Goal: Information Seeking & Learning: Learn about a topic

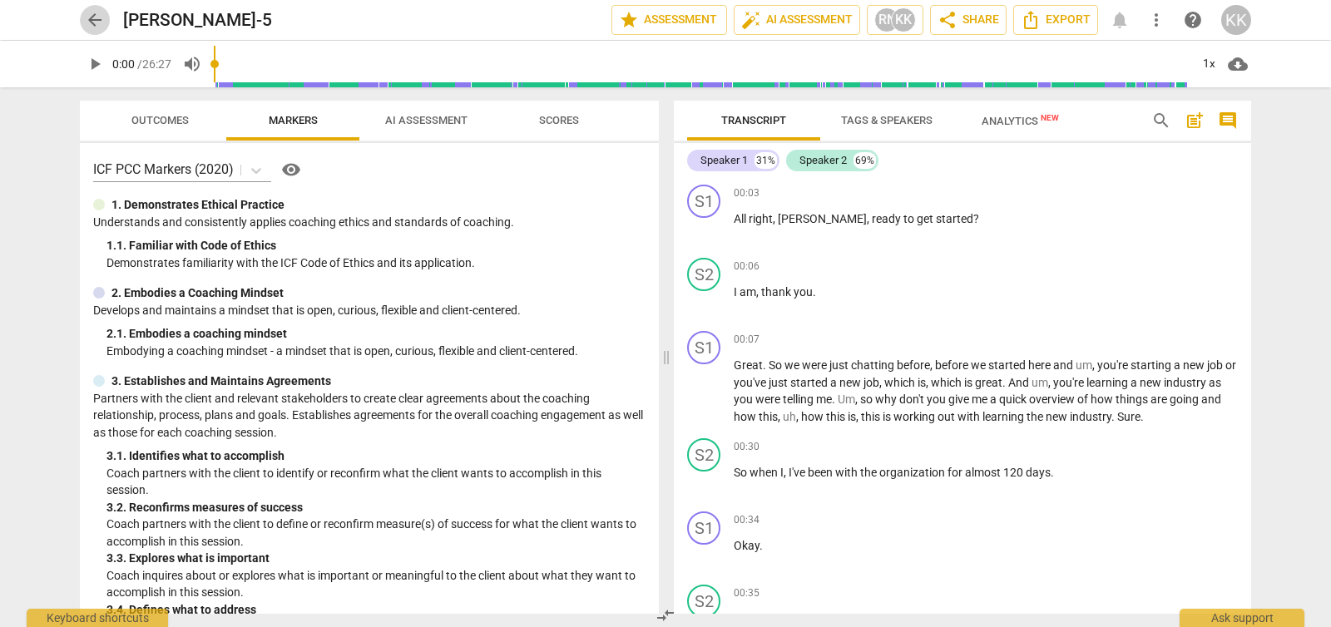
click at [87, 17] on span "arrow_back" at bounding box center [95, 20] width 20 height 20
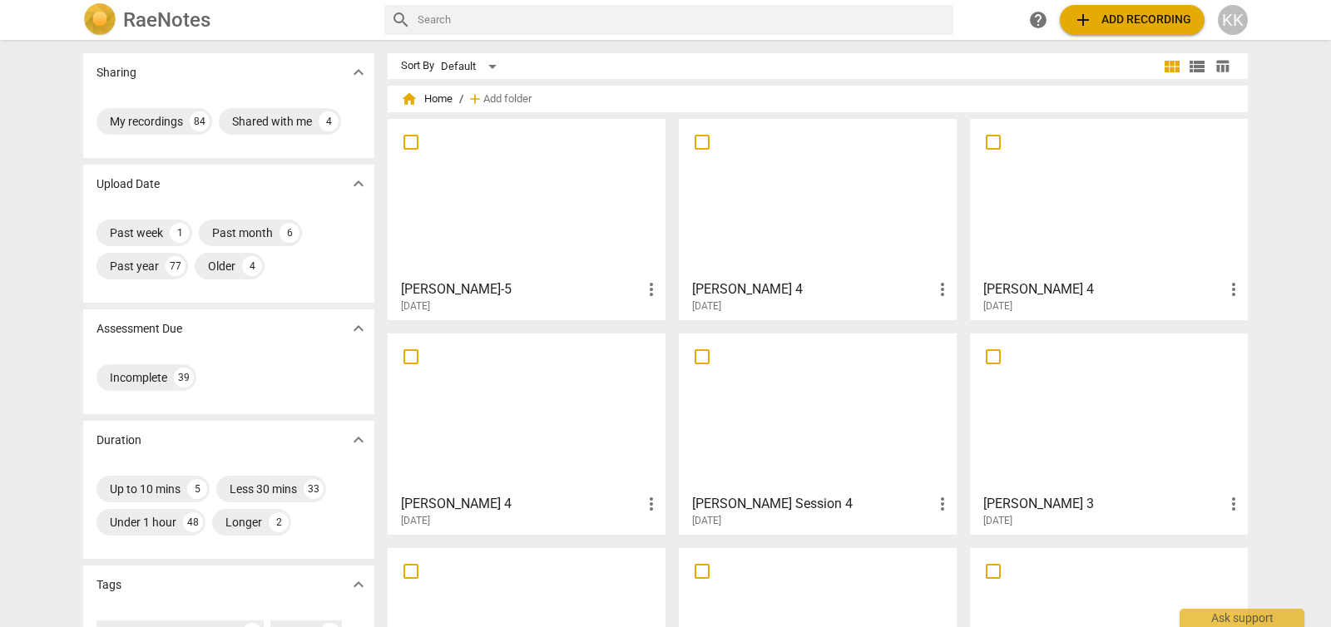
click at [869, 215] on div at bounding box center [818, 198] width 266 height 147
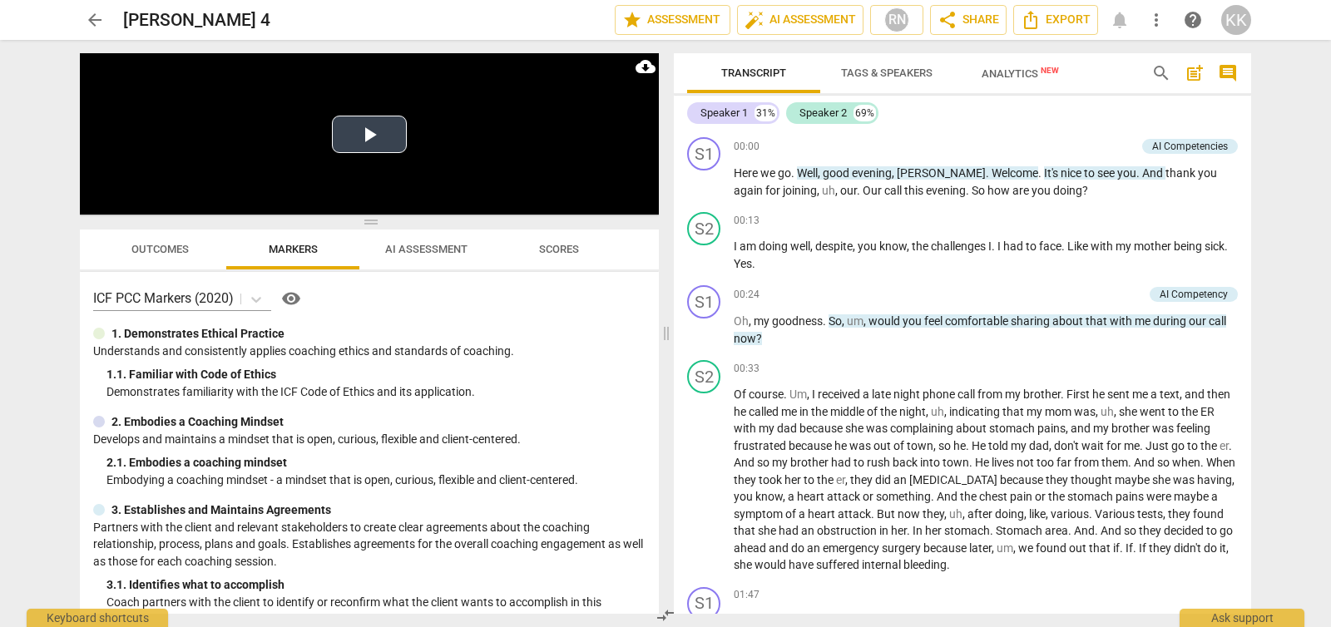
click at [365, 146] on button "Play Video" at bounding box center [369, 134] width 75 height 37
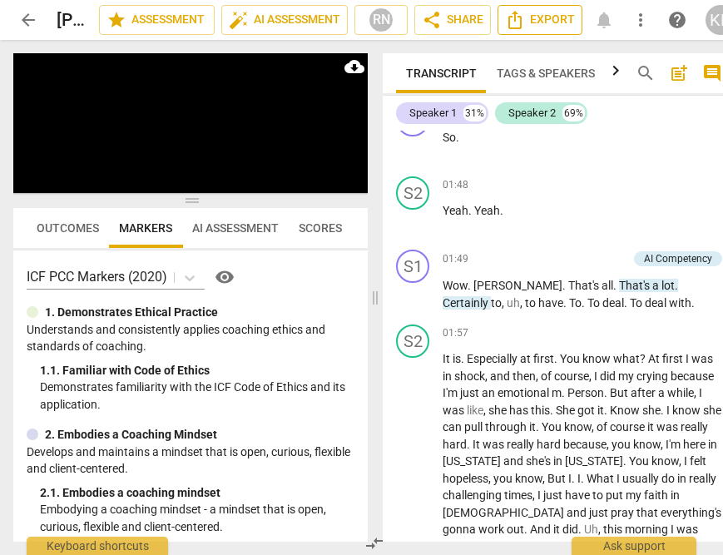
scroll to position [1097, 0]
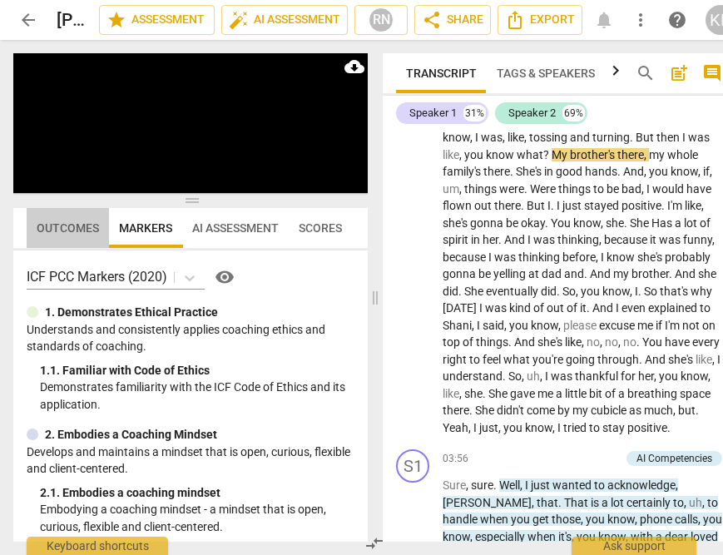
click at [55, 224] on span "Outcomes" at bounding box center [68, 227] width 62 height 13
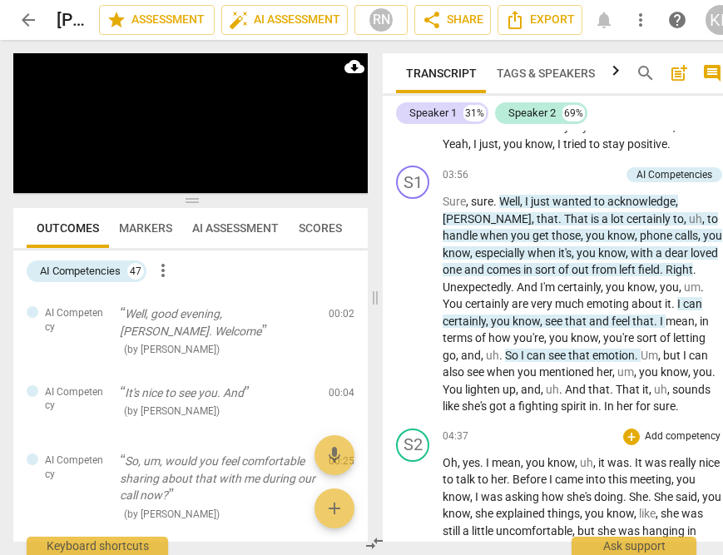
scroll to position [1380, 0]
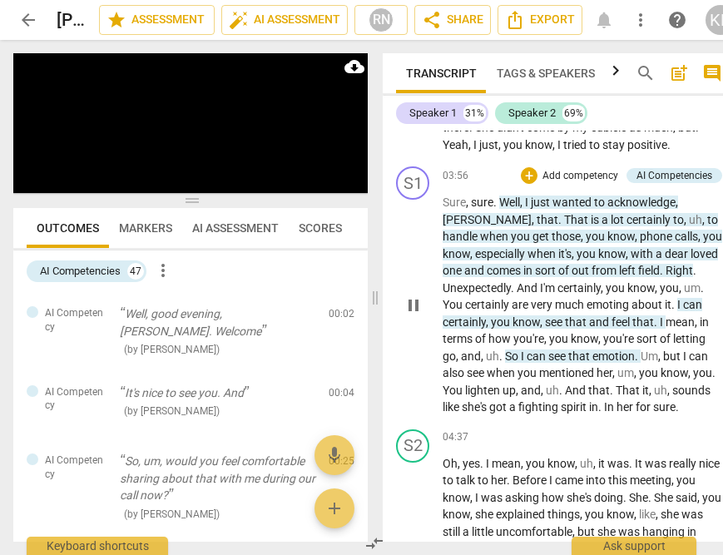
click at [453, 209] on span "Sure" at bounding box center [454, 201] width 23 height 13
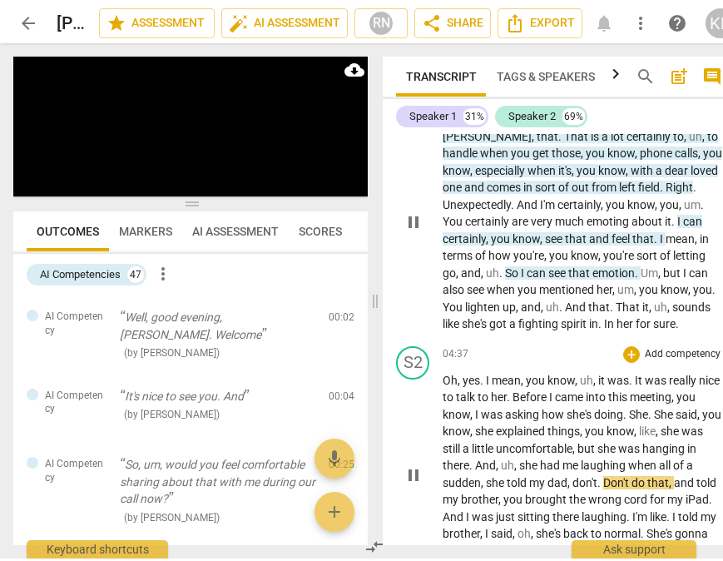
scroll to position [1467, 0]
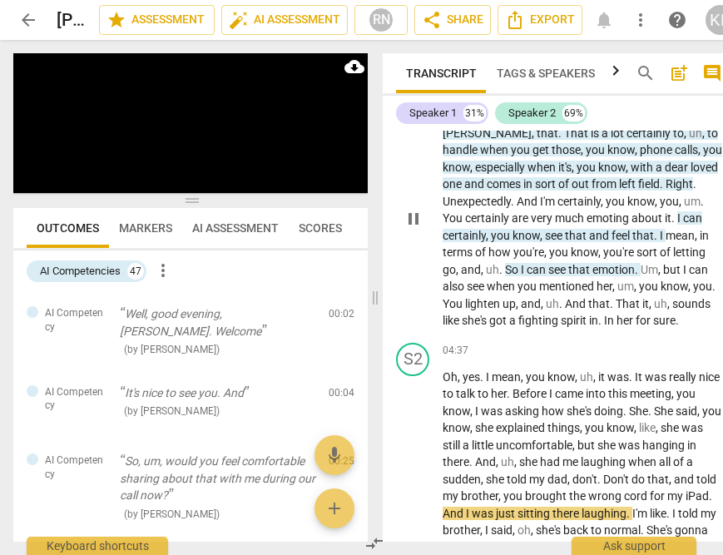
click at [521, 276] on span "So" at bounding box center [513, 269] width 16 height 13
click at [557, 0] on body "arrow_back [PERSON_NAME] 4 edit star Assessment auto_fix_high AI Assessment RN …" at bounding box center [361, 0] width 723 height 0
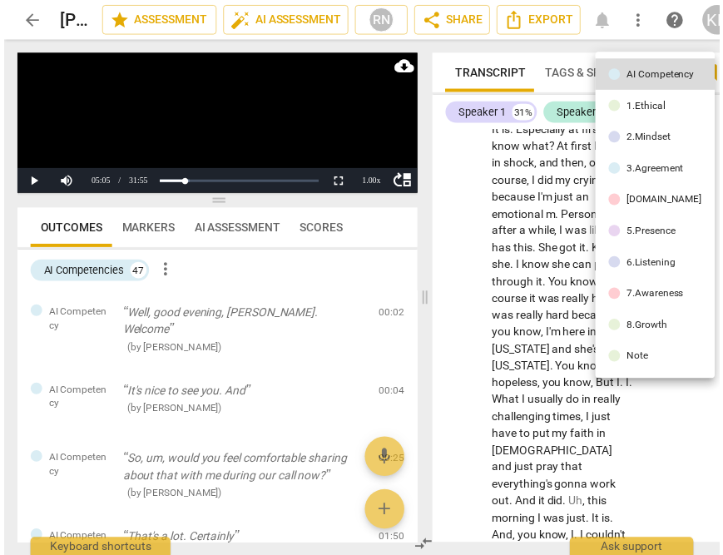
scroll to position [2680, 0]
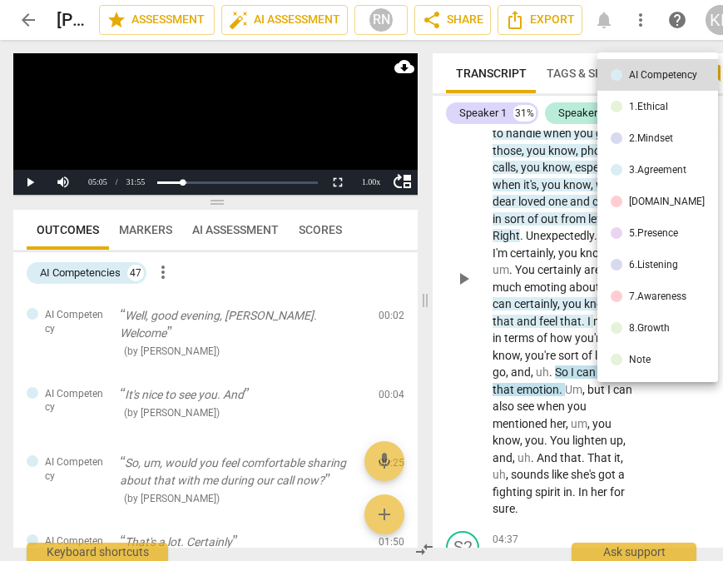
click at [468, 324] on div at bounding box center [361, 280] width 723 height 561
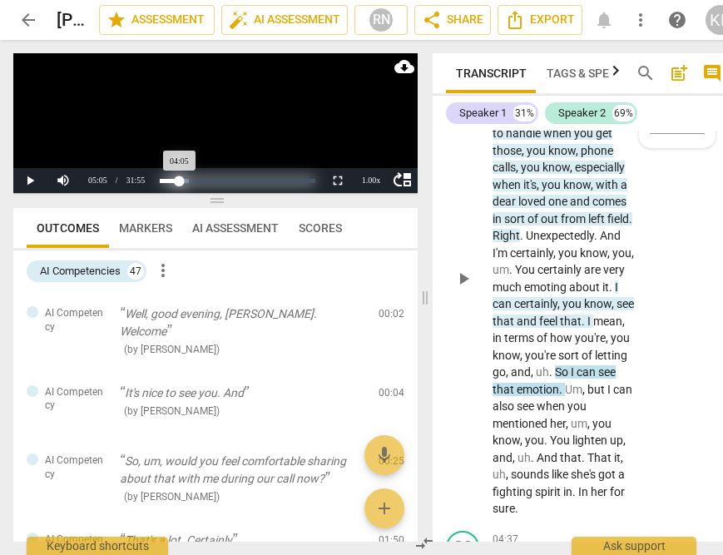
click at [180, 179] on div "Progress : 12.83%" at bounding box center [170, 181] width 20 height 4
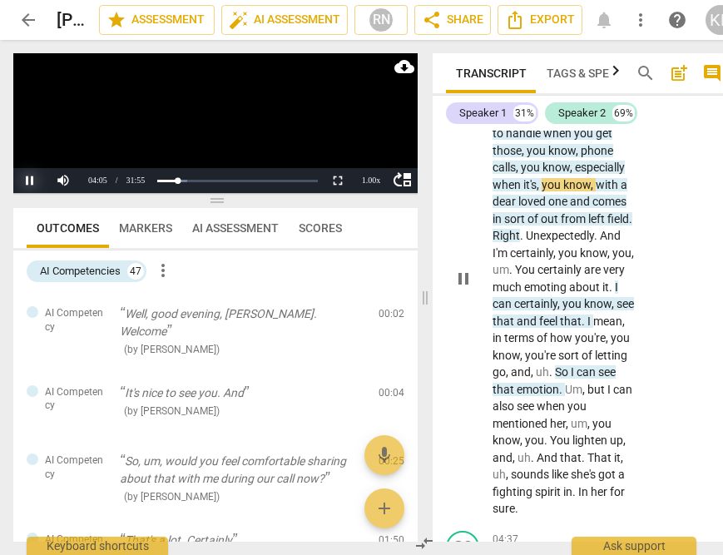
click at [21, 180] on button "Pause" at bounding box center [29, 180] width 33 height 25
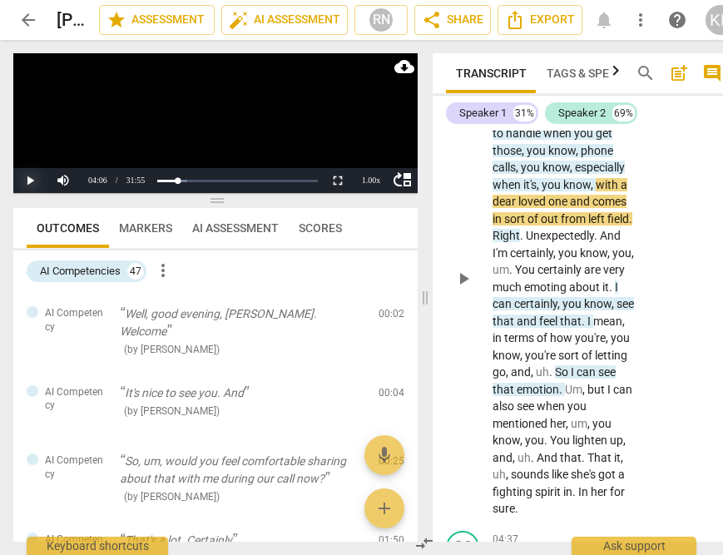
click at [21, 179] on button "Play" at bounding box center [29, 180] width 33 height 25
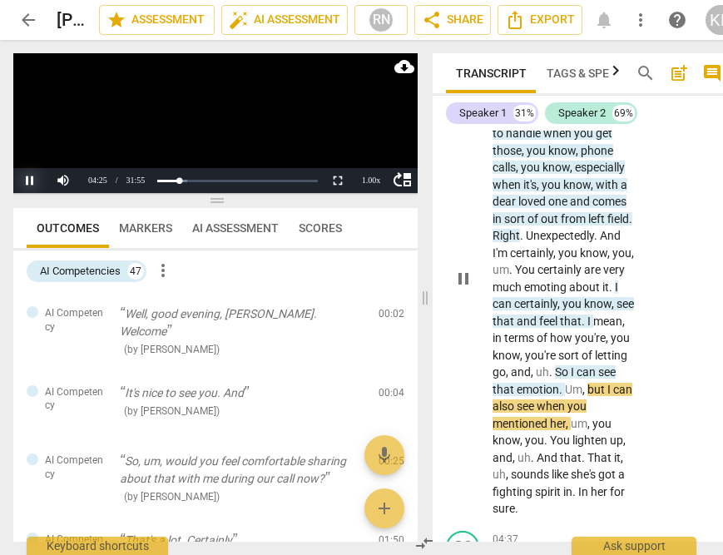
click at [32, 186] on button "Pause" at bounding box center [29, 180] width 33 height 25
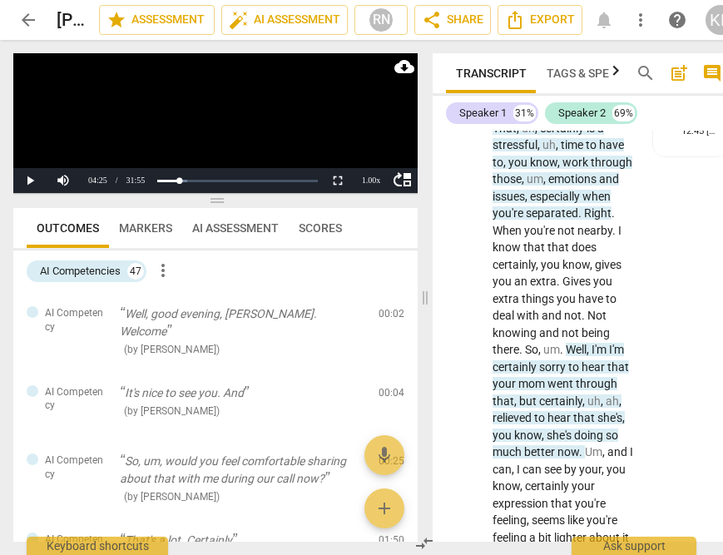
scroll to position [3617, 0]
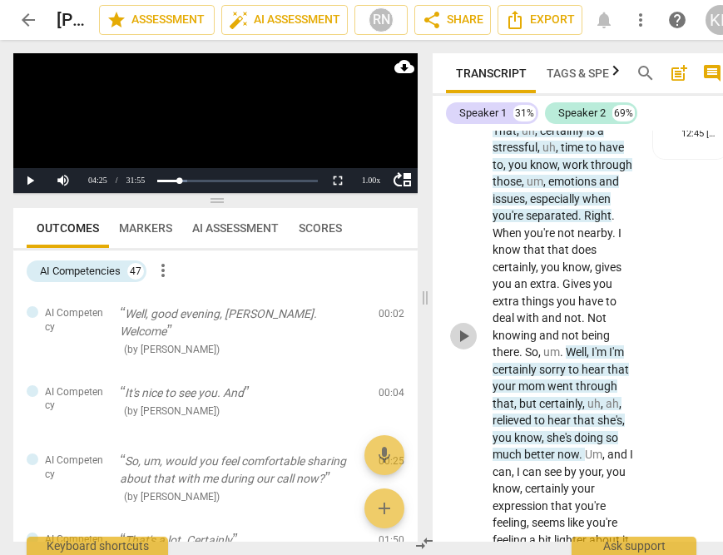
click at [463, 346] on span "play_arrow" at bounding box center [463, 336] width 20 height 20
click at [27, 174] on button "Pause" at bounding box center [29, 180] width 33 height 25
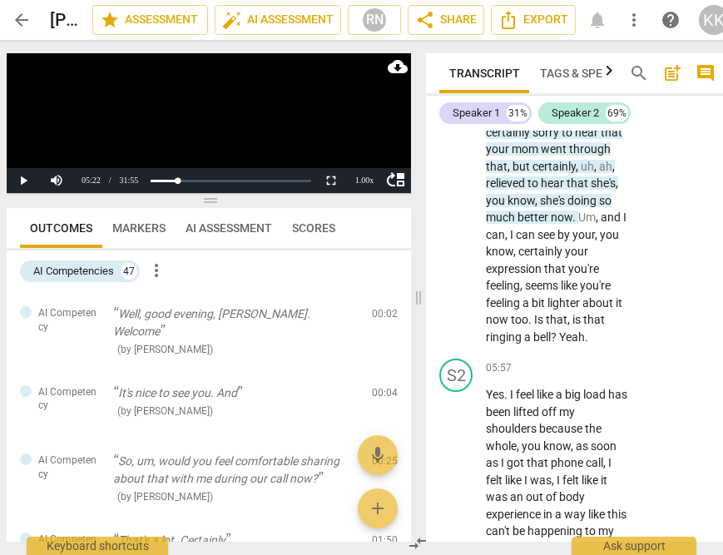
scroll to position [3855, 0]
click at [495, 206] on span "you" at bounding box center [497, 199] width 22 height 13
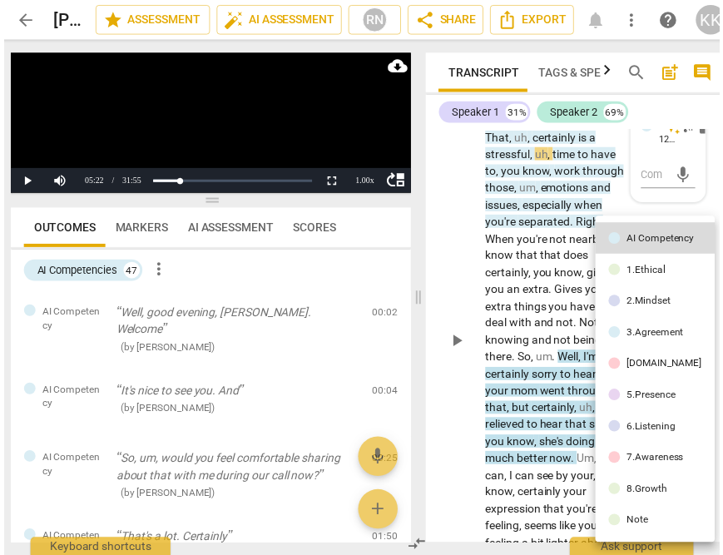
scroll to position [3654, 0]
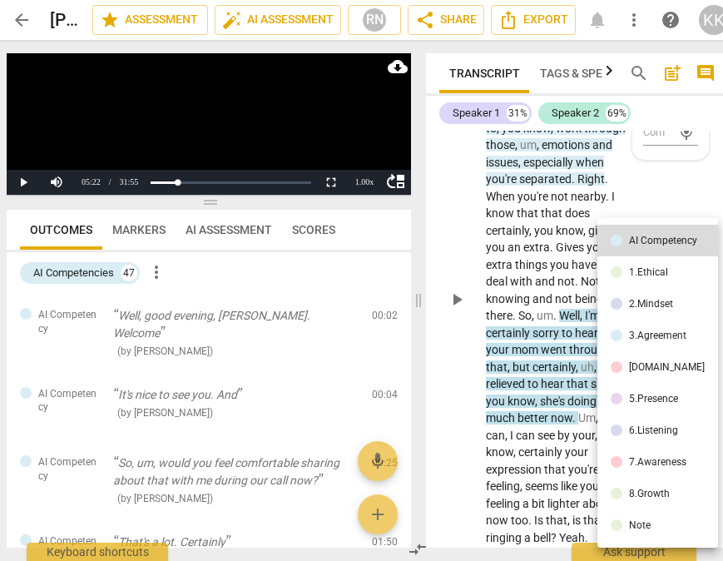
click at [452, 203] on div at bounding box center [361, 280] width 723 height 561
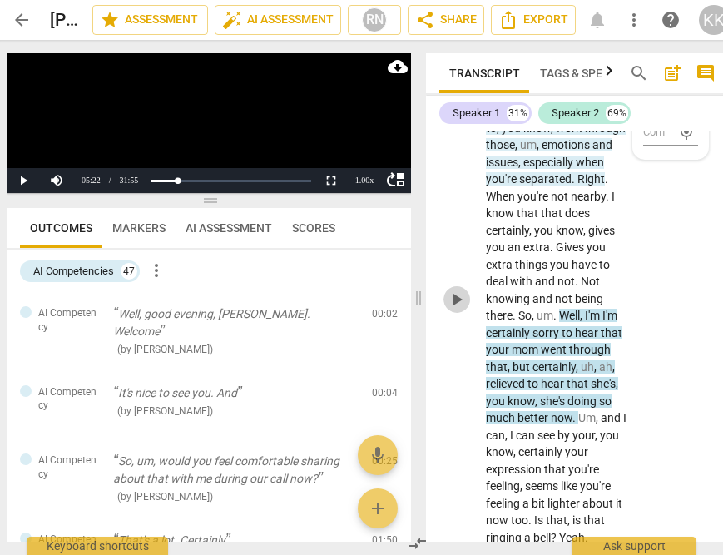
click at [463, 309] on span "play_arrow" at bounding box center [457, 299] width 20 height 20
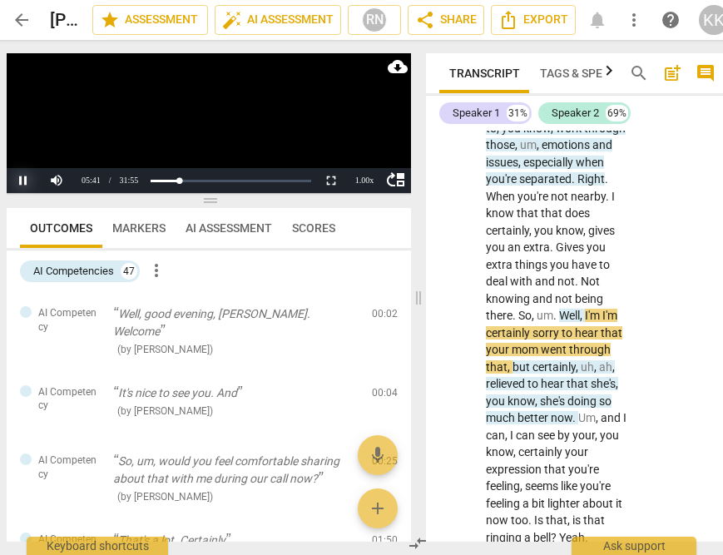
click at [17, 179] on button "Pause" at bounding box center [23, 180] width 33 height 25
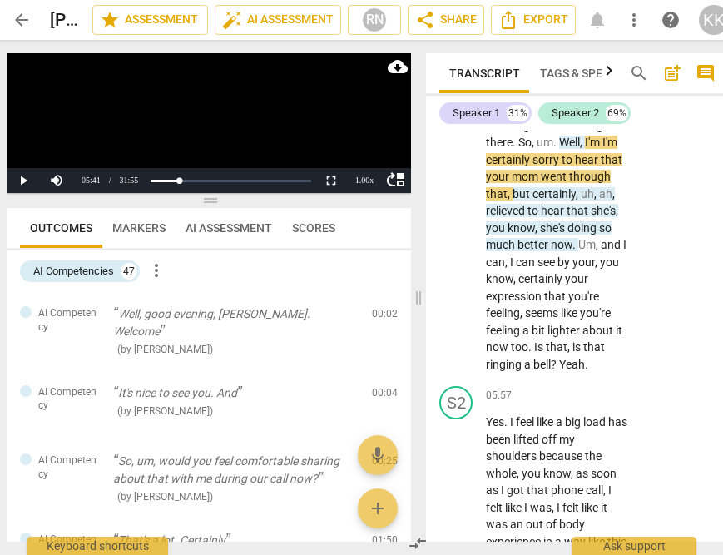
scroll to position [3828, 0]
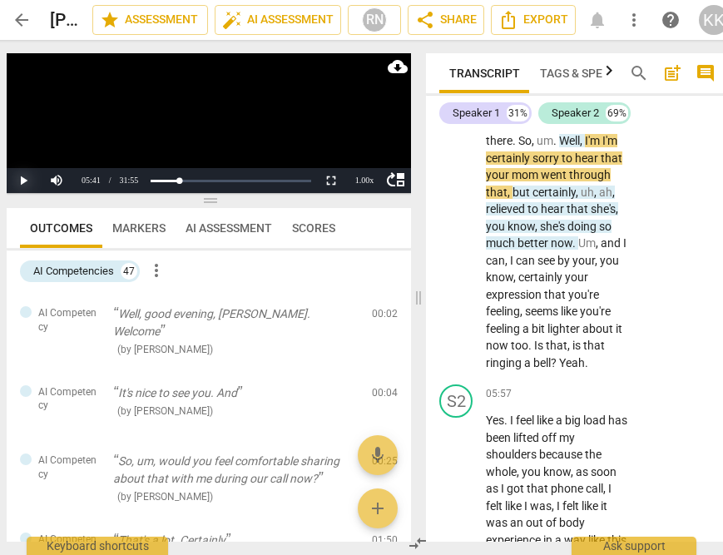
click at [27, 183] on button "Play" at bounding box center [23, 180] width 33 height 25
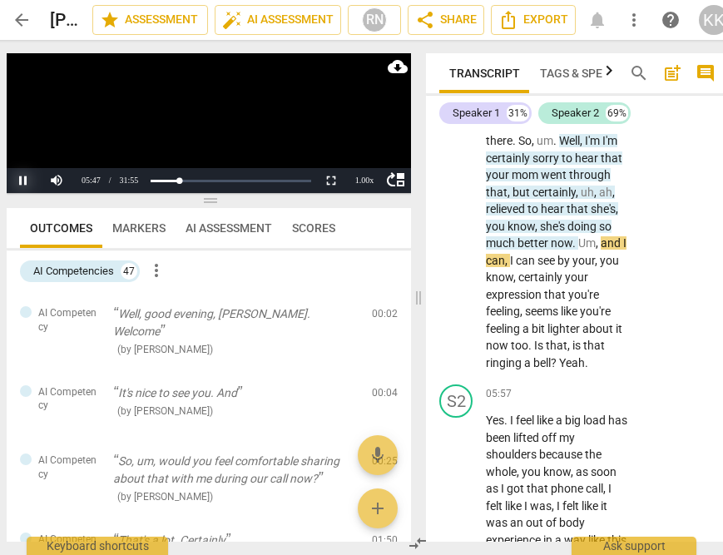
click at [20, 183] on button "Pause" at bounding box center [23, 180] width 33 height 25
click at [32, 178] on button "Play" at bounding box center [23, 180] width 33 height 25
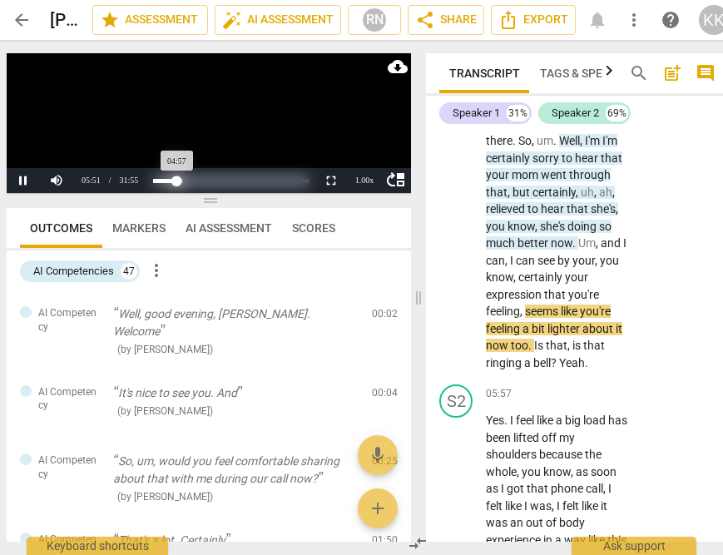
click at [177, 179] on div "Progress : 15.51%" at bounding box center [165, 181] width 24 height 4
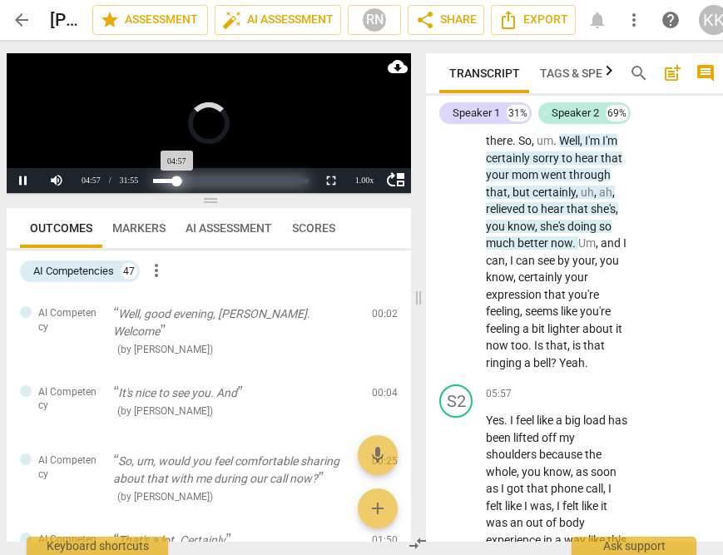
scroll to position [3331, 0]
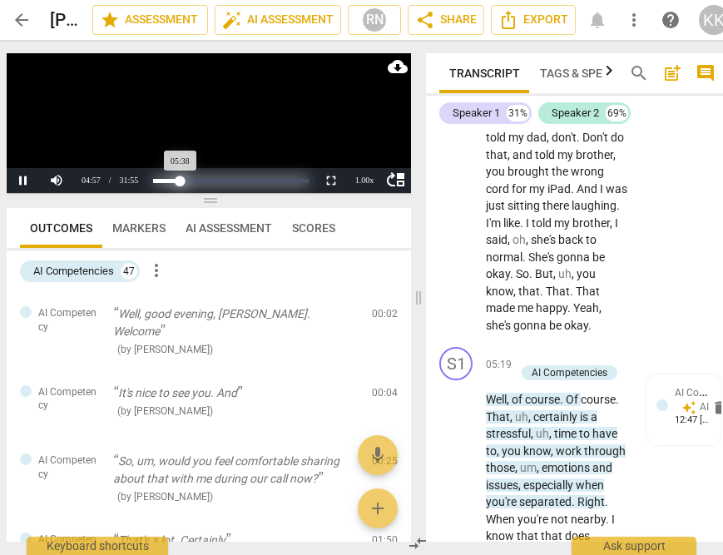
click at [181, 182] on div "Progress : 17.65%" at bounding box center [166, 181] width 27 height 4
click at [181, 181] on div "Progress : 17.65%" at bounding box center [166, 181] width 27 height 4
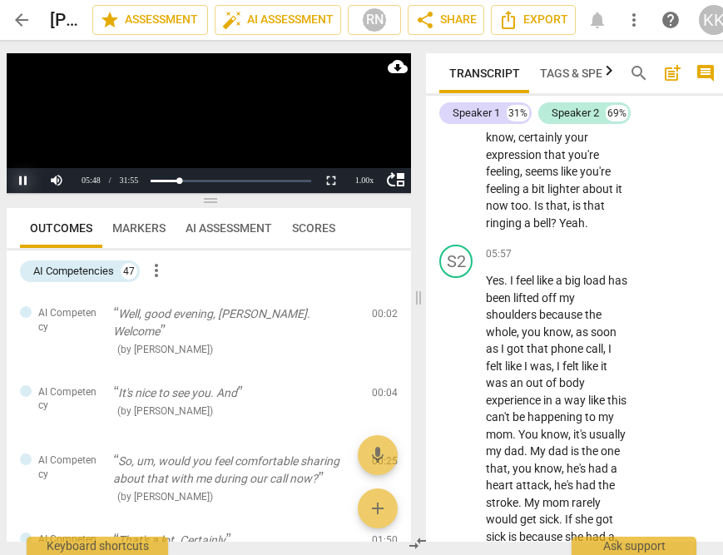
click at [27, 176] on button "Pause" at bounding box center [23, 180] width 33 height 25
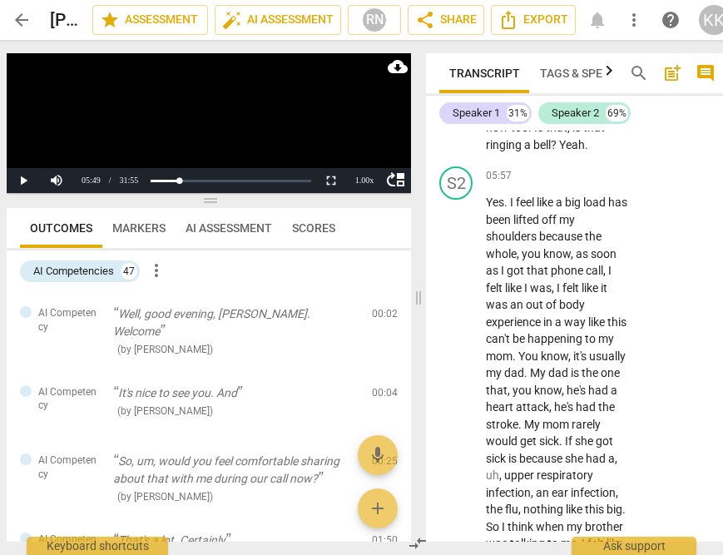
scroll to position [4005, 0]
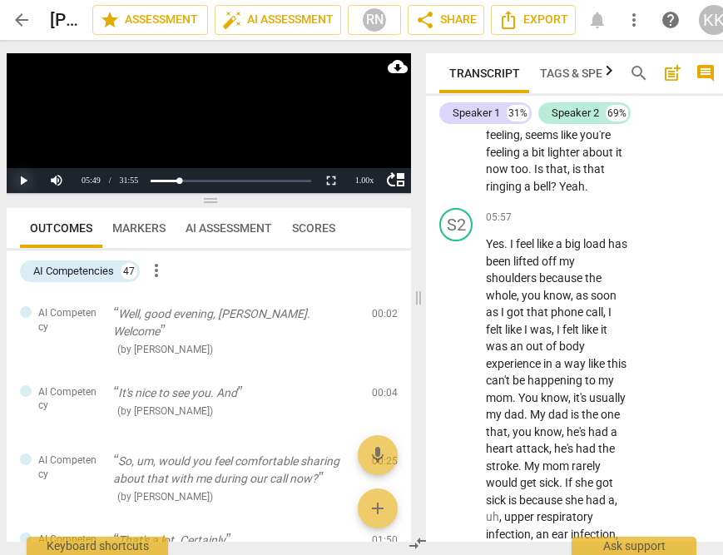
click at [22, 182] on button "Play" at bounding box center [23, 180] width 33 height 25
click at [24, 178] on button "Pause" at bounding box center [23, 180] width 33 height 25
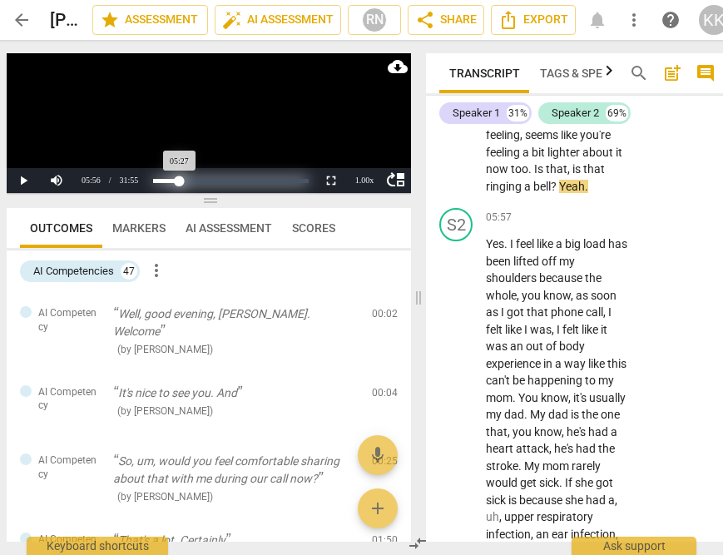
click at [180, 181] on div "Progress : 17.11%" at bounding box center [166, 181] width 27 height 4
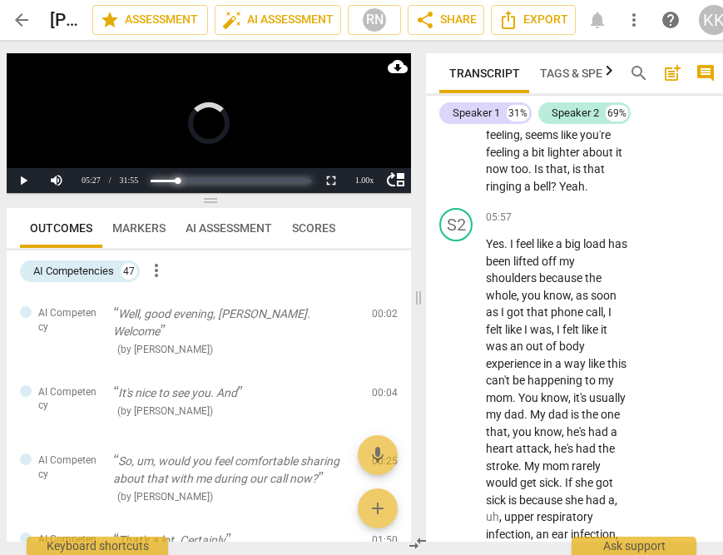
scroll to position [3729, 0]
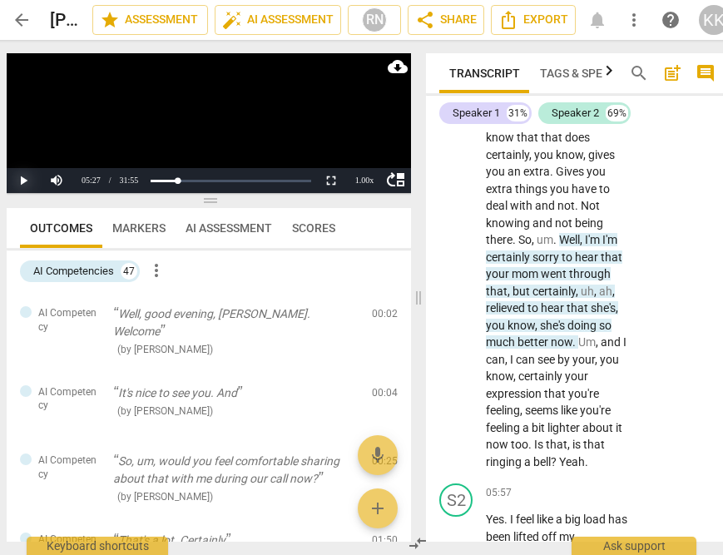
click at [27, 182] on button "Play" at bounding box center [23, 180] width 33 height 25
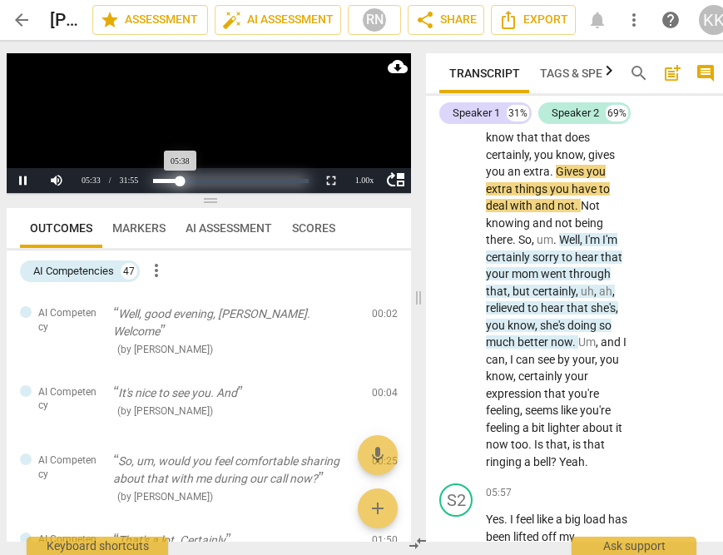
click at [181, 181] on div "Progress : 17.65%" at bounding box center [166, 181] width 27 height 4
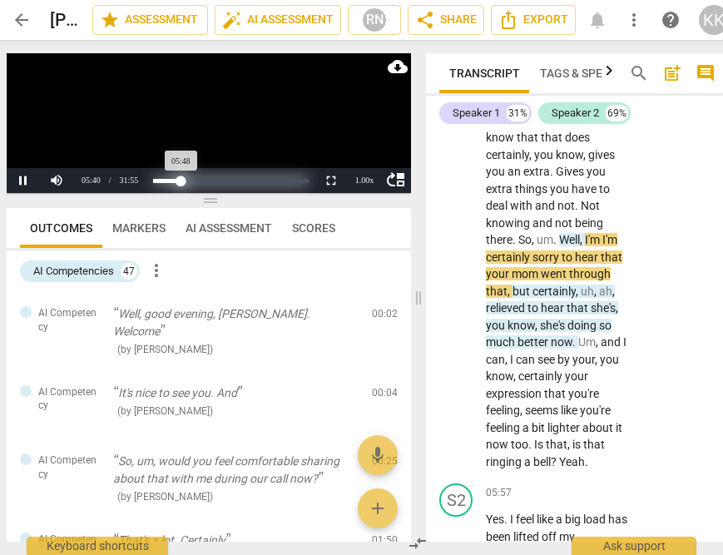
click at [181, 182] on div "Progress : 18.18%" at bounding box center [167, 181] width 28 height 4
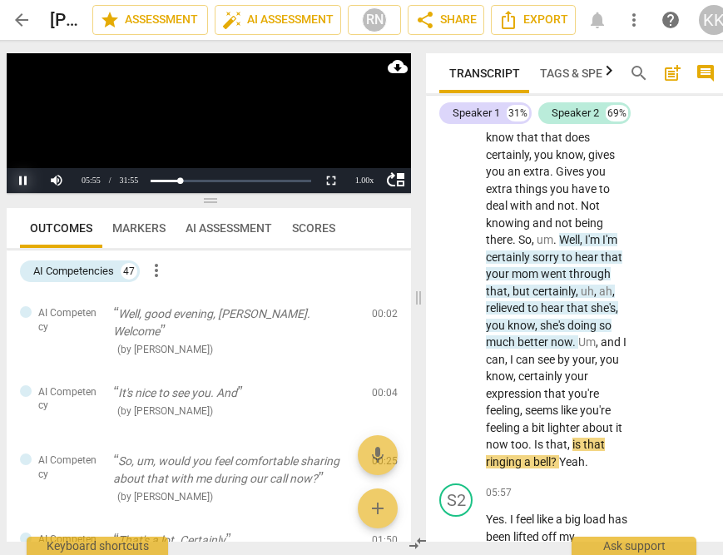
click at [25, 179] on button "Pause" at bounding box center [23, 180] width 33 height 25
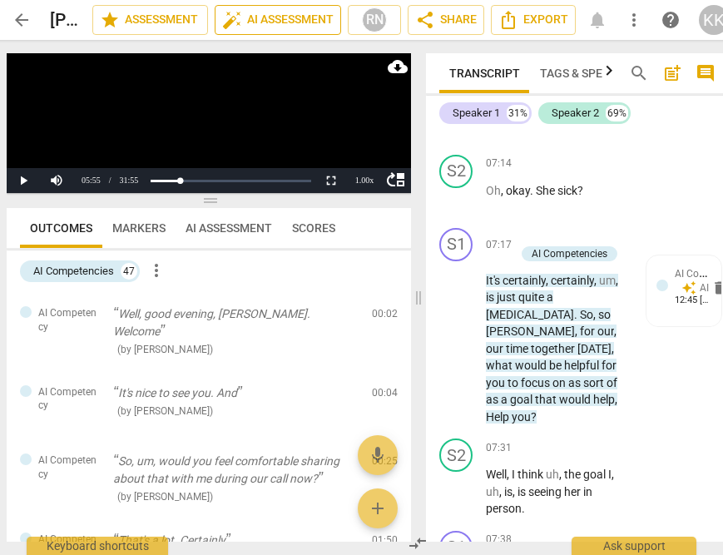
scroll to position [5033, 0]
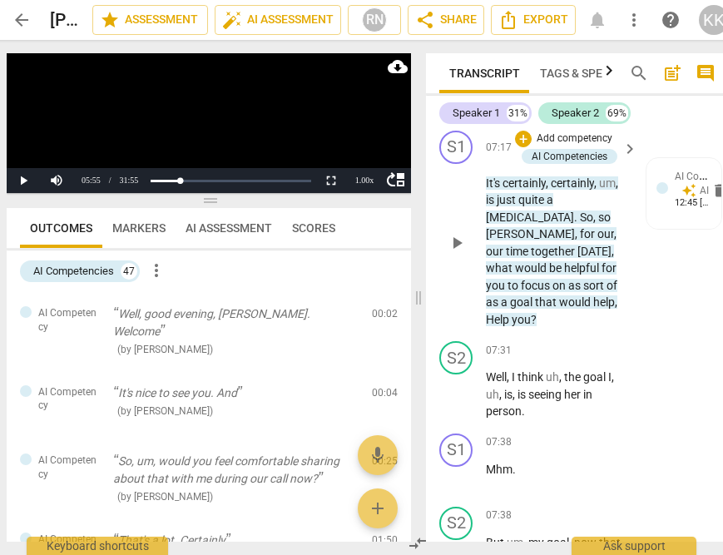
click at [468, 253] on span "play_arrow" at bounding box center [456, 243] width 27 height 20
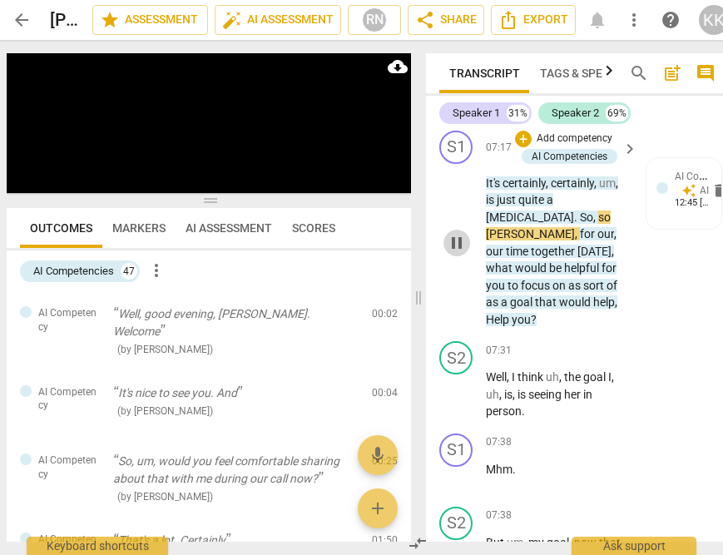
click at [458, 253] on span "pause" at bounding box center [457, 243] width 20 height 20
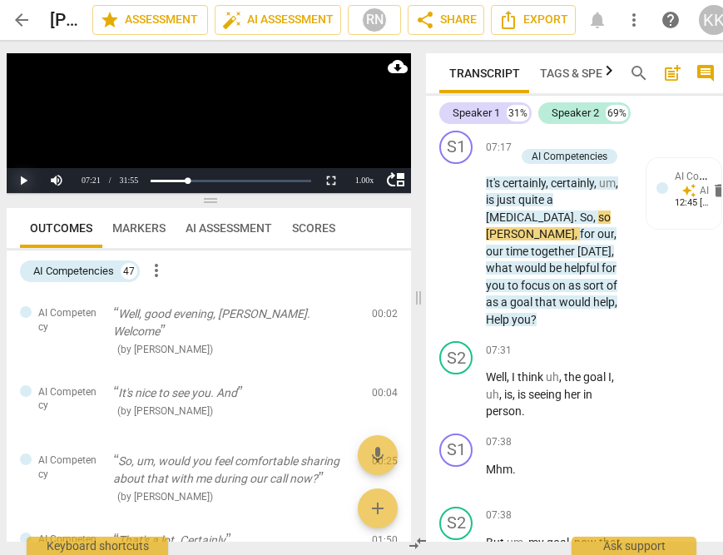
click at [21, 178] on button "Play" at bounding box center [23, 180] width 33 height 25
click at [22, 182] on button "Play" at bounding box center [23, 180] width 33 height 25
click at [22, 181] on button "Pause" at bounding box center [23, 180] width 33 height 25
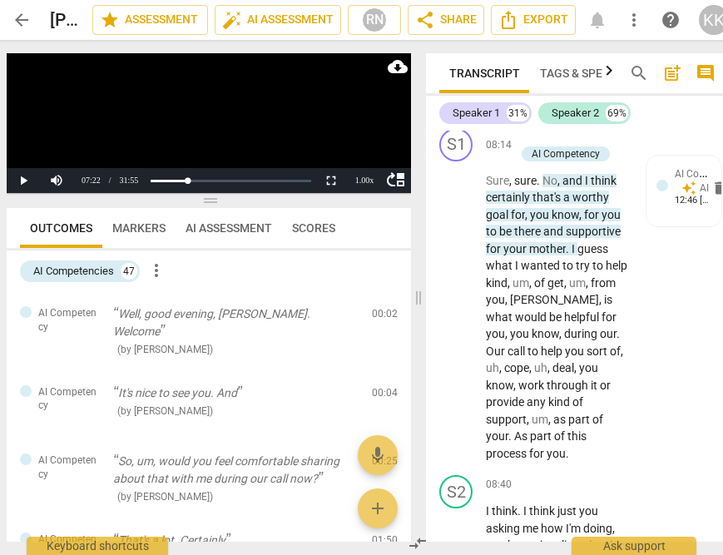
scroll to position [5817, 0]
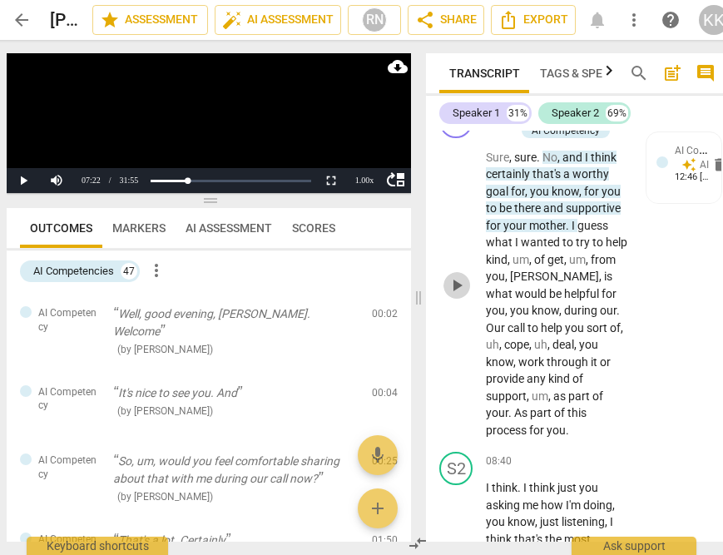
click at [454, 295] on span "play_arrow" at bounding box center [457, 285] width 20 height 20
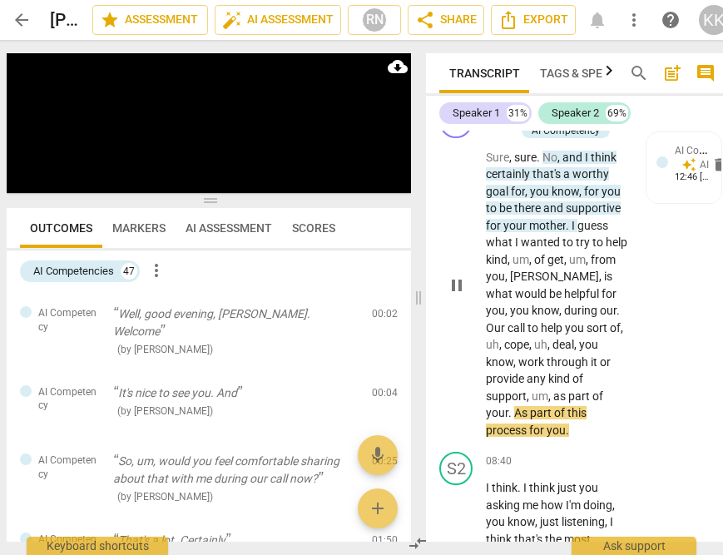
click at [448, 295] on span "pause" at bounding box center [457, 285] width 20 height 20
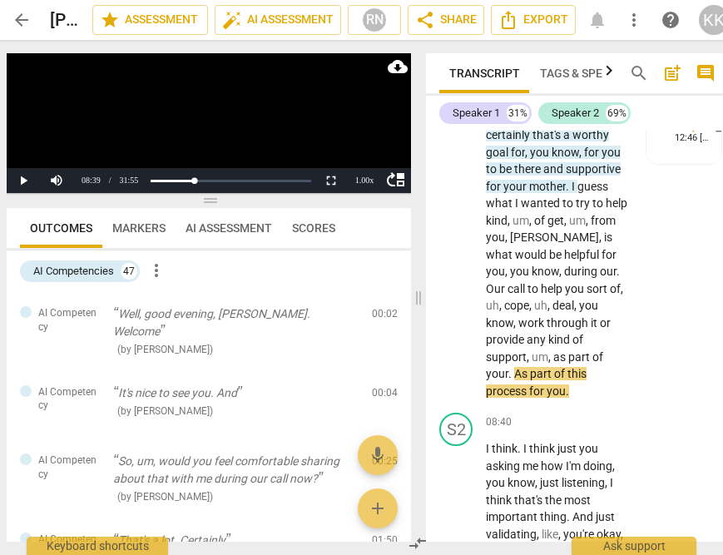
scroll to position [5857, 0]
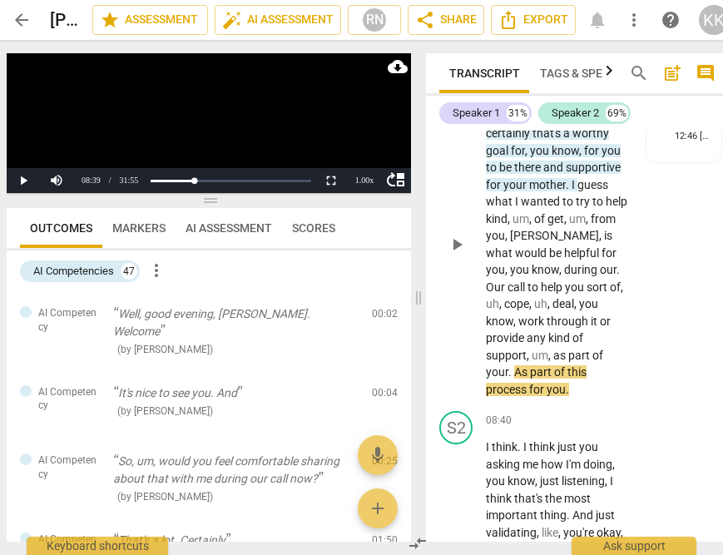
click at [538, 242] on span "[PERSON_NAME]" at bounding box center [554, 235] width 89 height 13
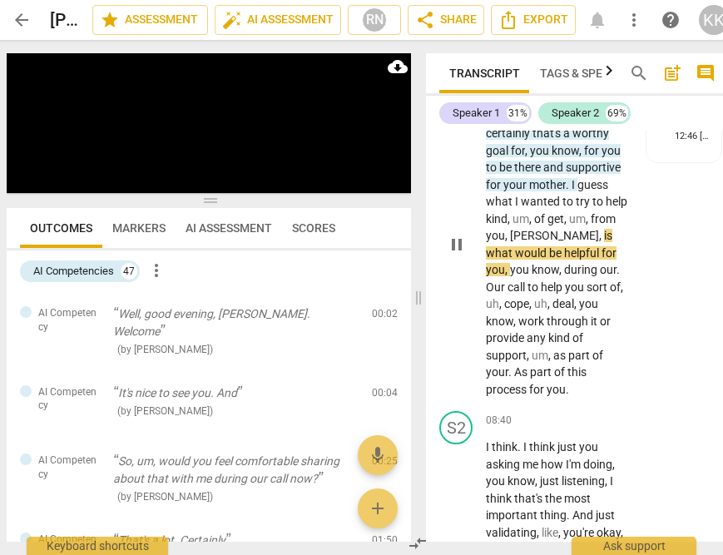
click at [538, 242] on span "[PERSON_NAME]" at bounding box center [554, 235] width 89 height 13
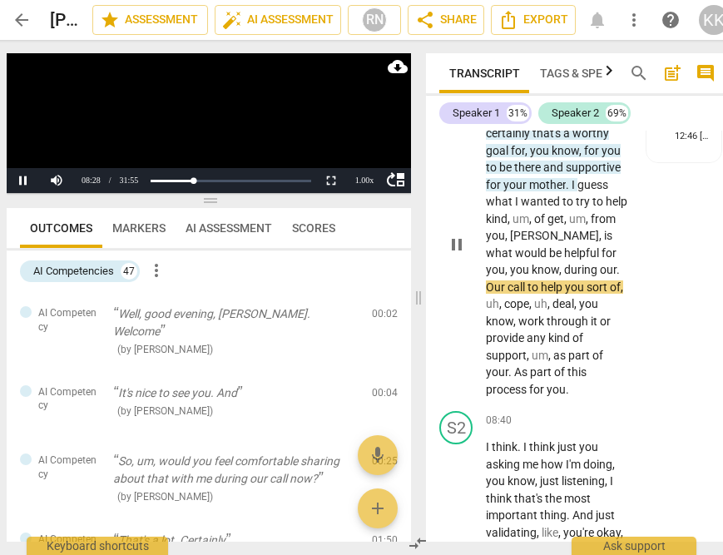
click at [457, 255] on span "pause" at bounding box center [457, 245] width 20 height 20
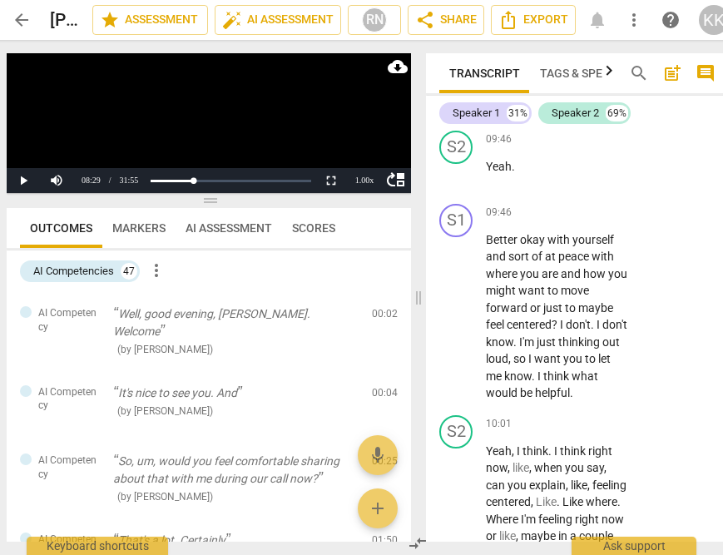
scroll to position [6950, 0]
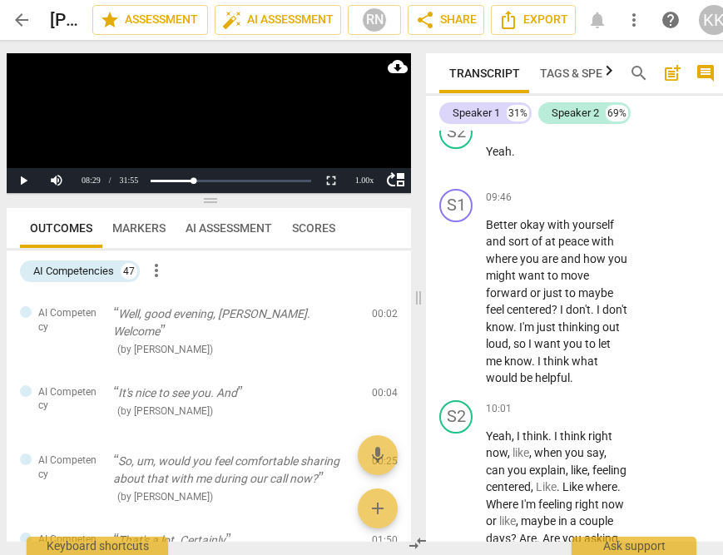
click at [230, 226] on span "AI Assessment" at bounding box center [229, 227] width 87 height 13
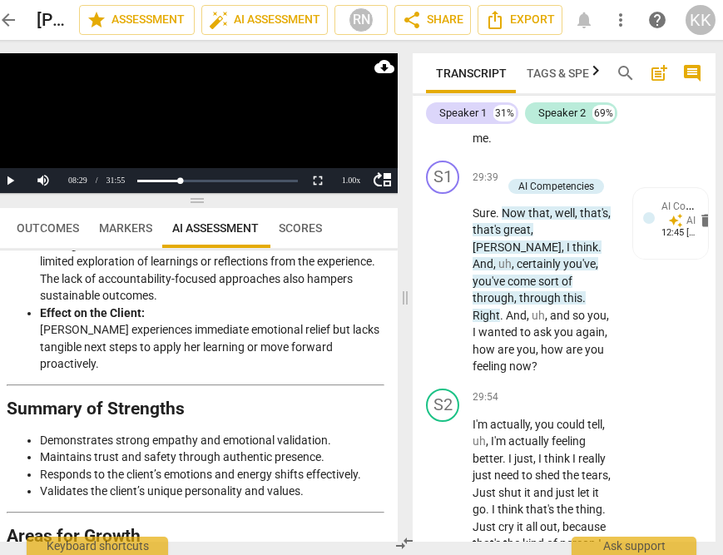
scroll to position [21583, 0]
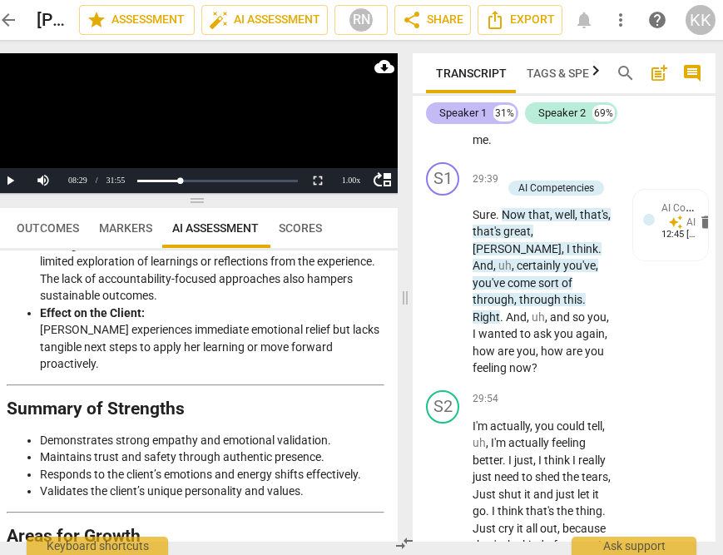
click at [468, 116] on div "Speaker 1" at bounding box center [462, 113] width 47 height 17
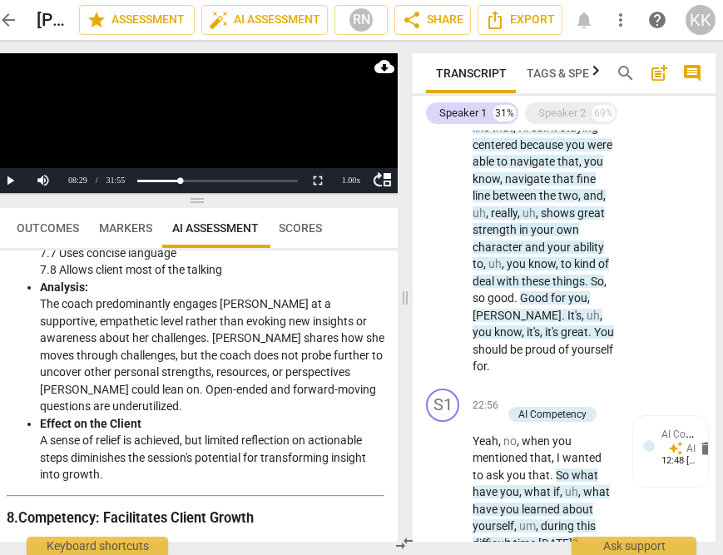
scroll to position [6080, 0]
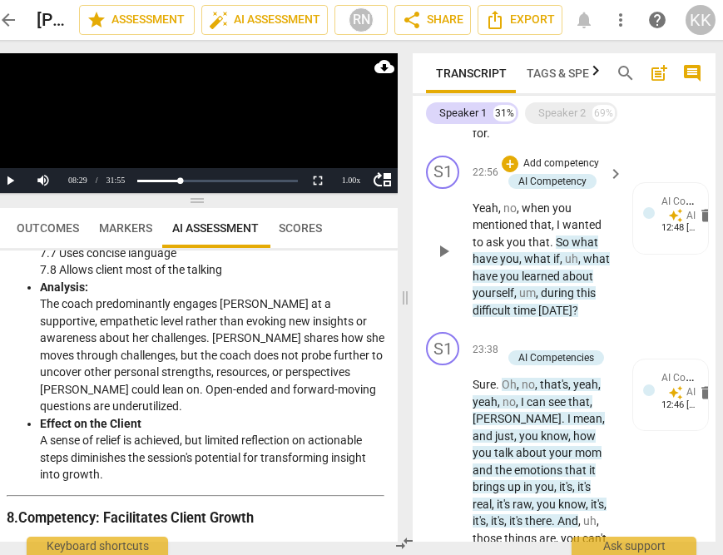
click at [438, 249] on span "play_arrow" at bounding box center [443, 251] width 20 height 20
click at [7, 177] on button "Pause" at bounding box center [9, 180] width 33 height 25
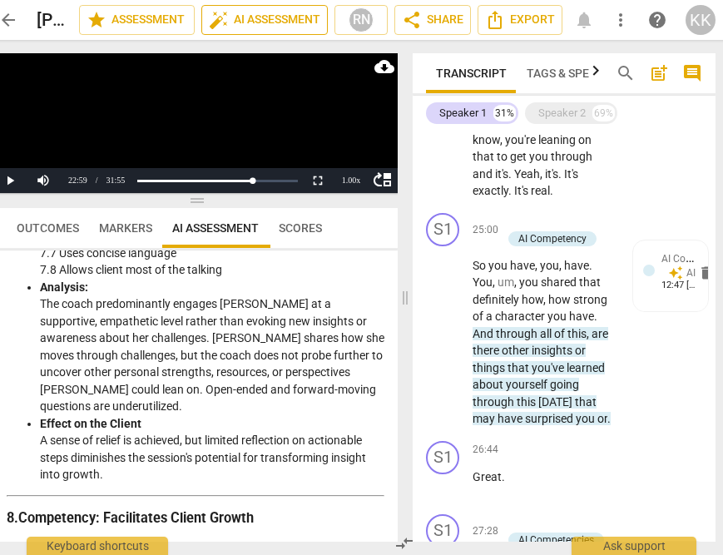
scroll to position [6967, 0]
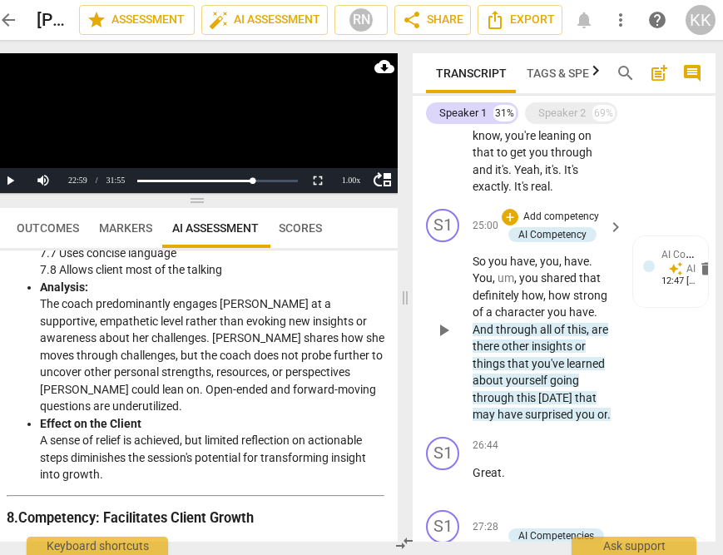
click at [438, 320] on span "play_arrow" at bounding box center [443, 330] width 20 height 20
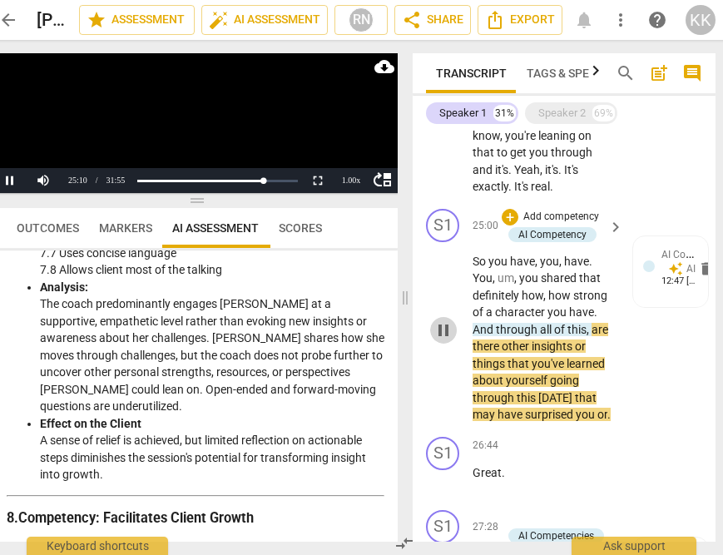
click at [438, 320] on span "pause" at bounding box center [443, 330] width 20 height 20
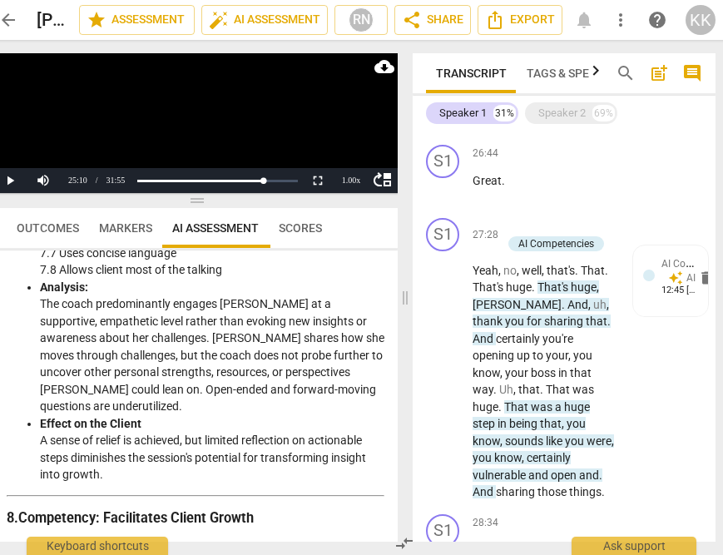
scroll to position [7262, 0]
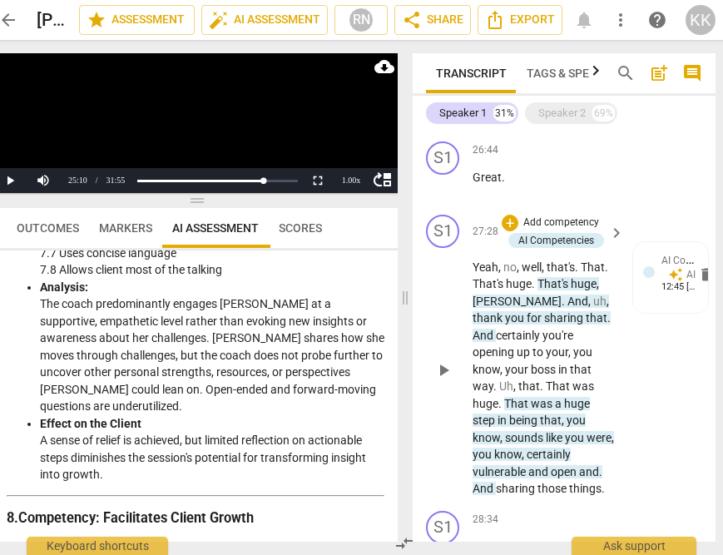
click at [436, 327] on div "play_arrow pause" at bounding box center [451, 370] width 42 height 245
click at [443, 360] on span "play_arrow" at bounding box center [443, 370] width 20 height 20
click at [5, 177] on button "Pause" at bounding box center [9, 180] width 33 height 25
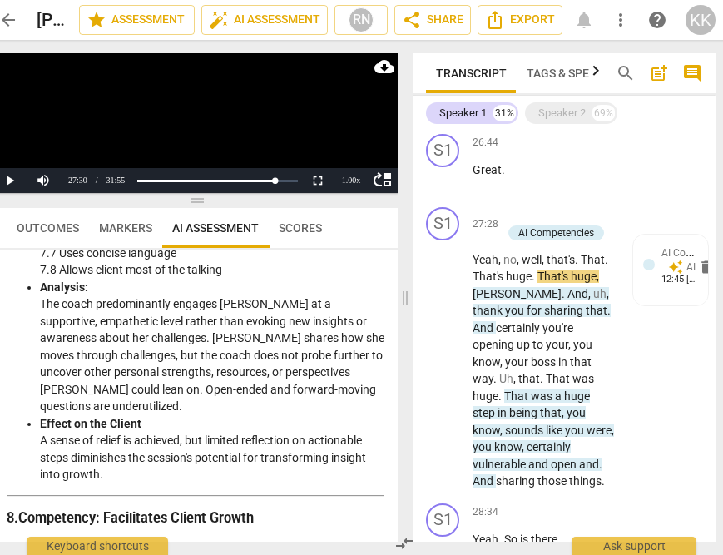
scroll to position [7270, 0]
click at [8, 181] on button "Play" at bounding box center [9, 180] width 33 height 25
click at [8, 182] on button "Play" at bounding box center [9, 180] width 33 height 25
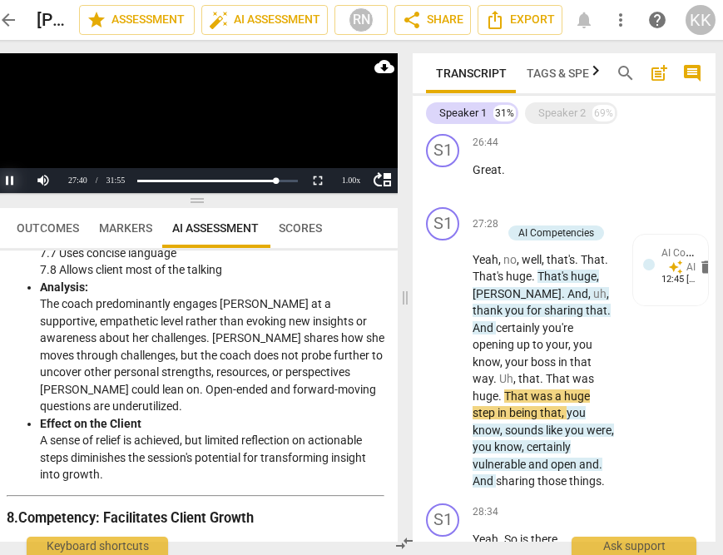
click at [7, 177] on button "Pause" at bounding box center [9, 180] width 33 height 25
click at [450, 353] on span "play_arrow" at bounding box center [443, 363] width 20 height 20
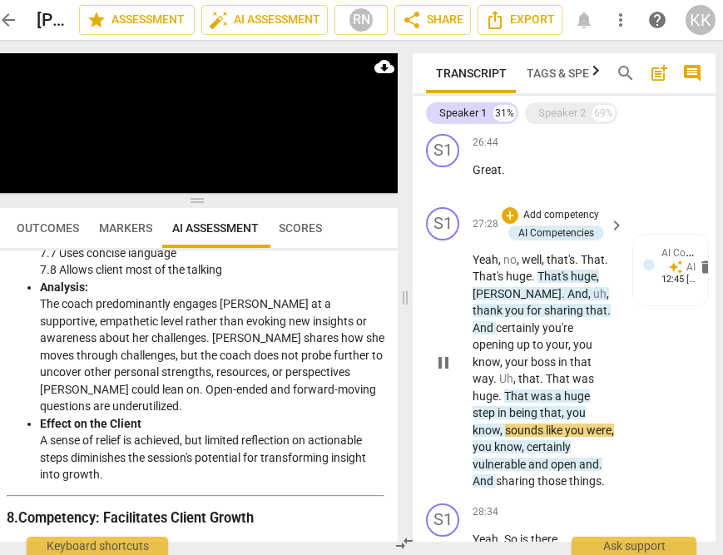
click at [477, 353] on p "Yeah , no , well , that's . That . That's huge . That's huge , [PERSON_NAME] . …" at bounding box center [544, 370] width 142 height 239
click at [470, 339] on div "play_arrow pause" at bounding box center [451, 362] width 42 height 245
click at [531, 355] on span "boss" at bounding box center [544, 361] width 27 height 13
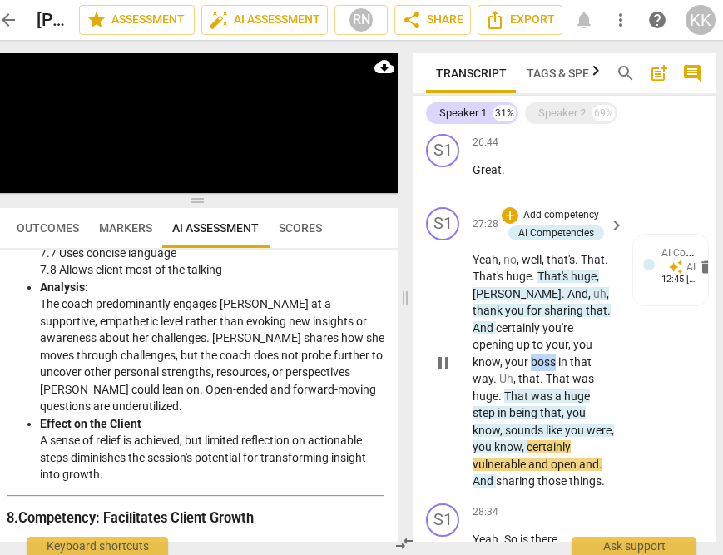
click at [531, 355] on span "boss" at bounding box center [544, 361] width 27 height 13
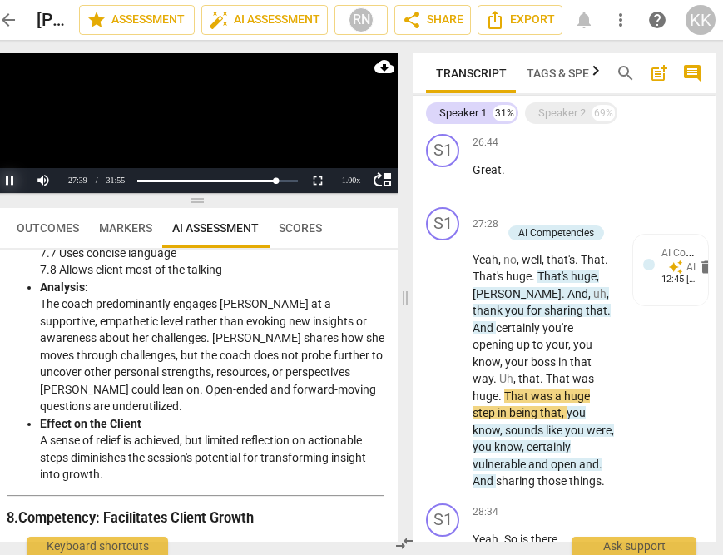
click at [13, 179] on button "Pause" at bounding box center [9, 180] width 33 height 25
click at [499, 372] on span "." at bounding box center [496, 378] width 6 height 13
click at [13, 184] on button "Pause" at bounding box center [9, 180] width 33 height 25
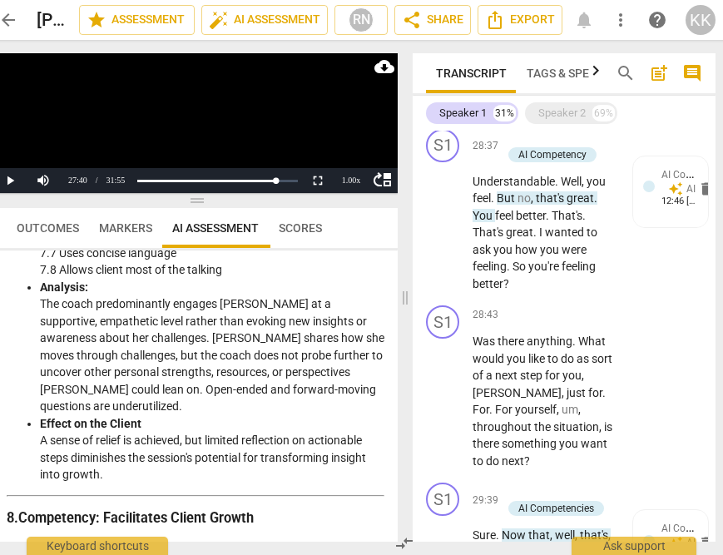
scroll to position [7721, 0]
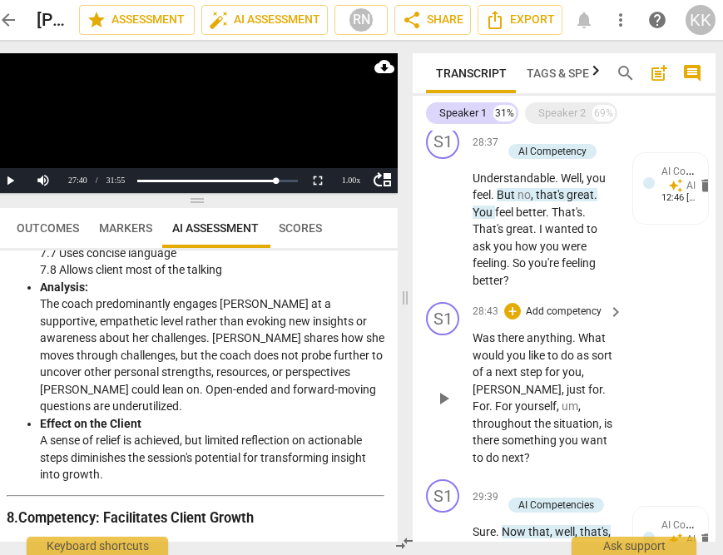
click at [452, 388] on span "play_arrow" at bounding box center [443, 398] width 20 height 20
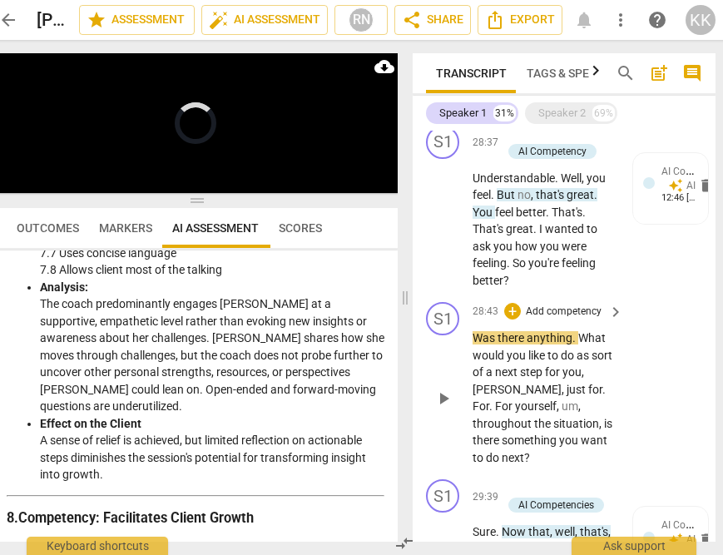
click at [0, 0] on span "pause" at bounding box center [0, 0] width 0 height 0
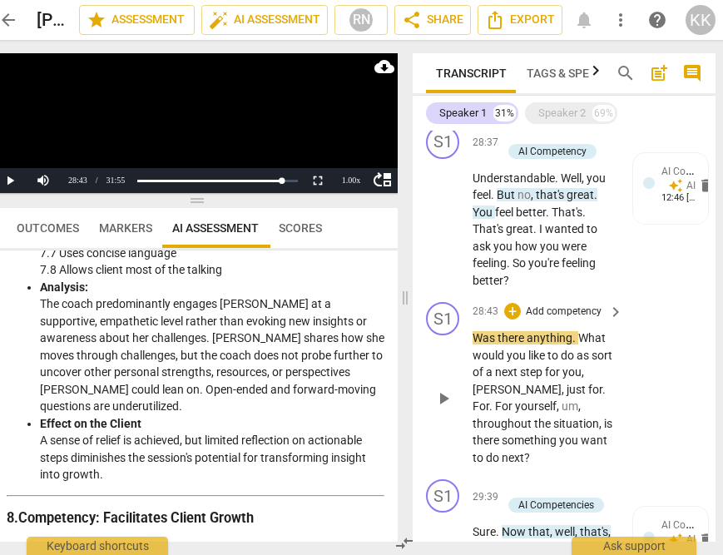
click at [448, 388] on span "play_arrow" at bounding box center [443, 398] width 20 height 20
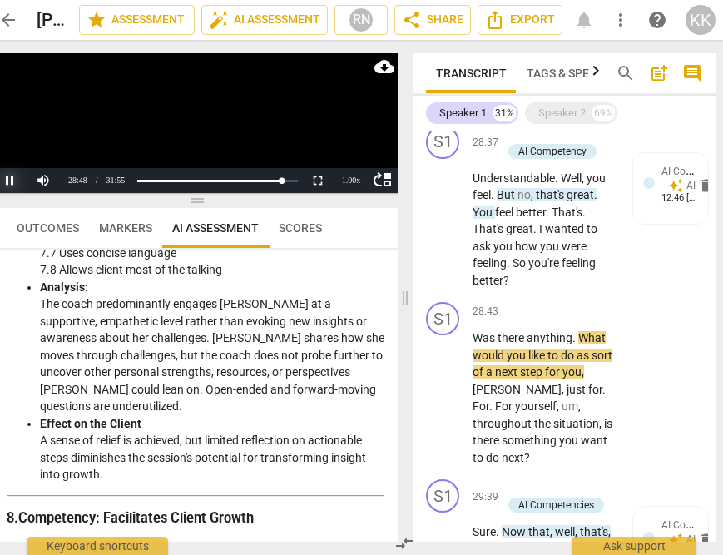
click at [7, 183] on button "Pause" at bounding box center [9, 180] width 33 height 25
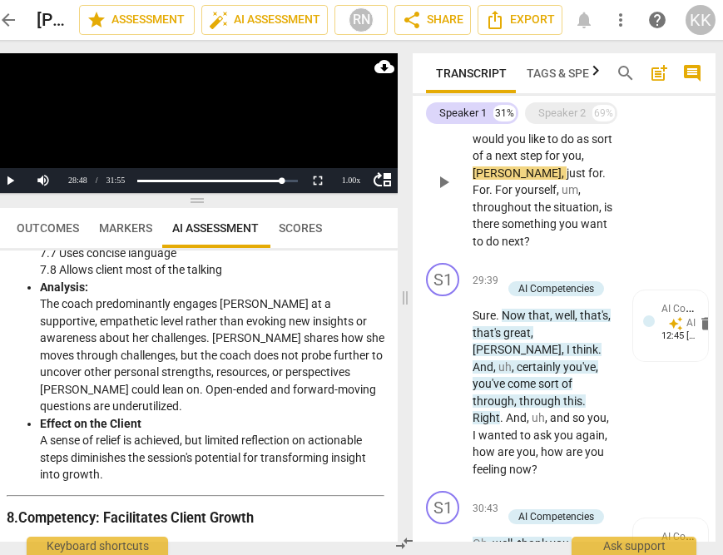
scroll to position [7937, 0]
click at [446, 374] on span "play_arrow" at bounding box center [443, 384] width 20 height 20
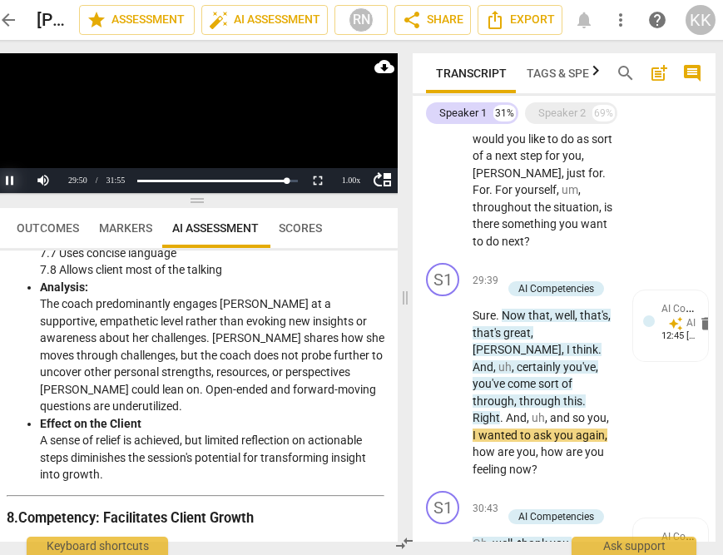
click at [6, 183] on button "Pause" at bounding box center [9, 180] width 33 height 25
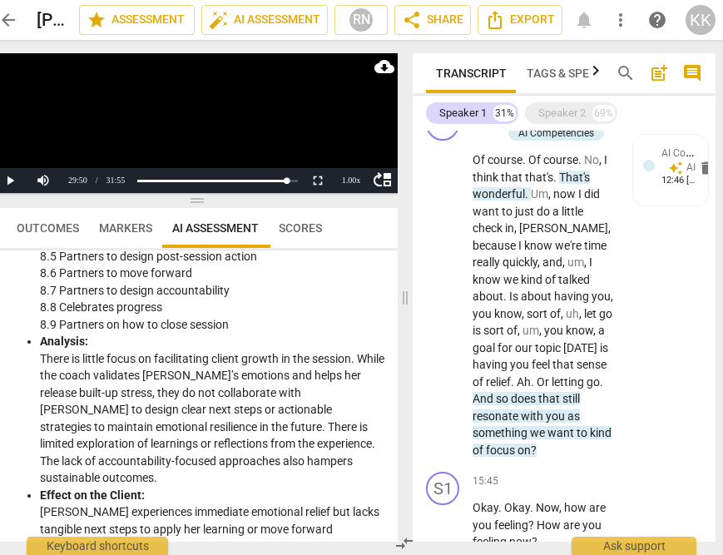
scroll to position [4188, 0]
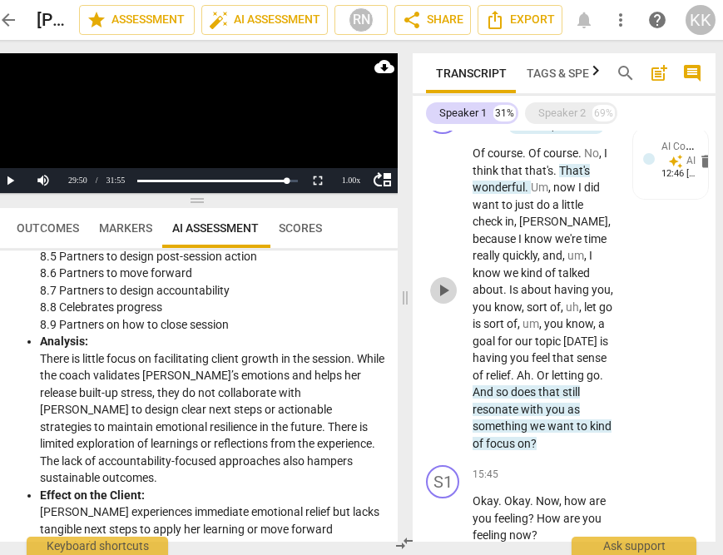
click at [446, 286] on span "play_arrow" at bounding box center [443, 290] width 20 height 20
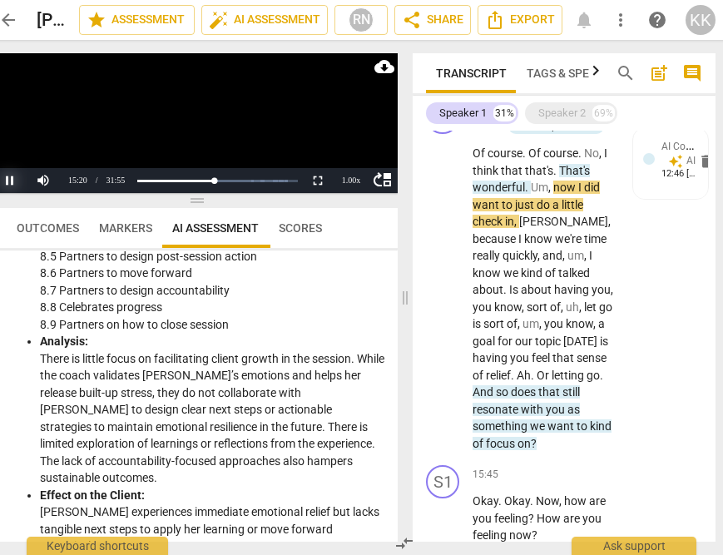
click at [7, 181] on button "Pause" at bounding box center [9, 180] width 33 height 25
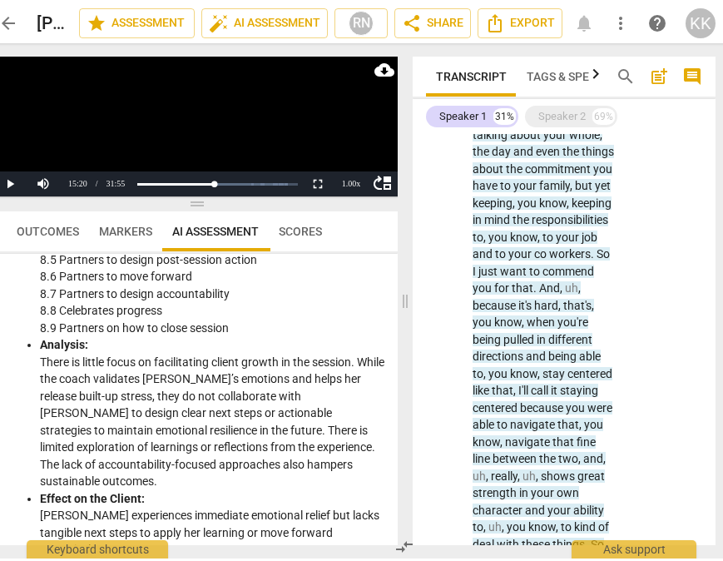
scroll to position [5596, 0]
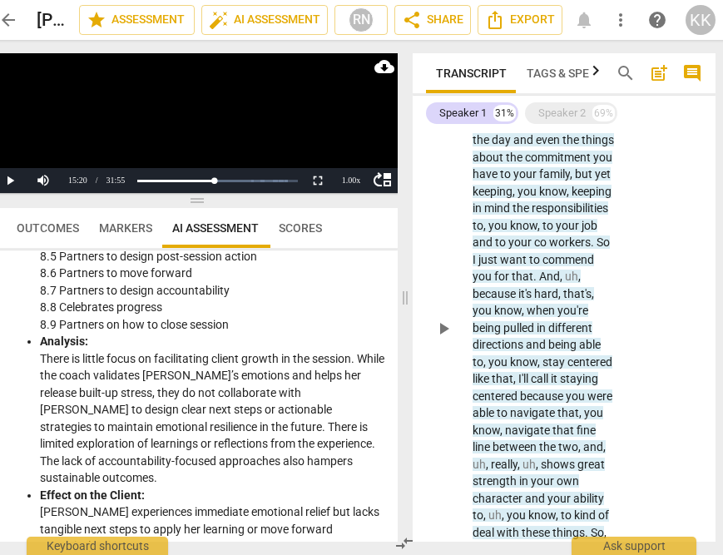
click at [581, 232] on span "job" at bounding box center [589, 225] width 16 height 13
click at [552, 0] on body "arrow_back [PERSON_NAME] 4 edit star Assessment auto_fix_high AI Assessment RN …" at bounding box center [341, 0] width 723 height 0
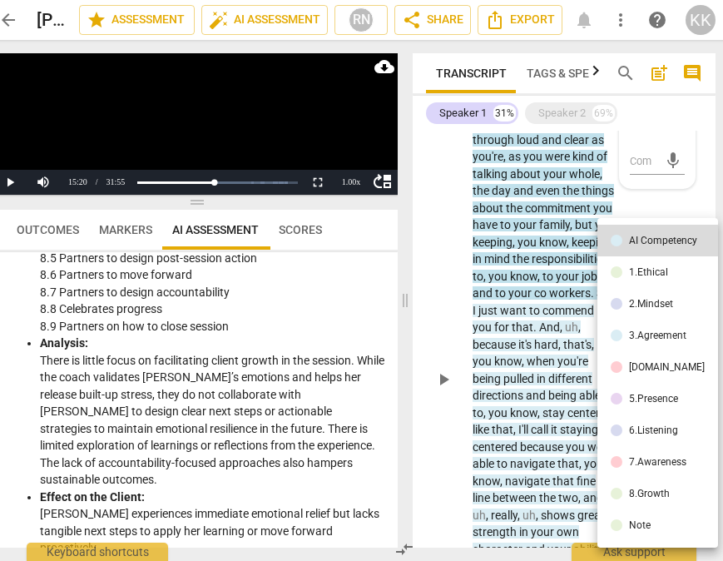
scroll to position [5552, 0]
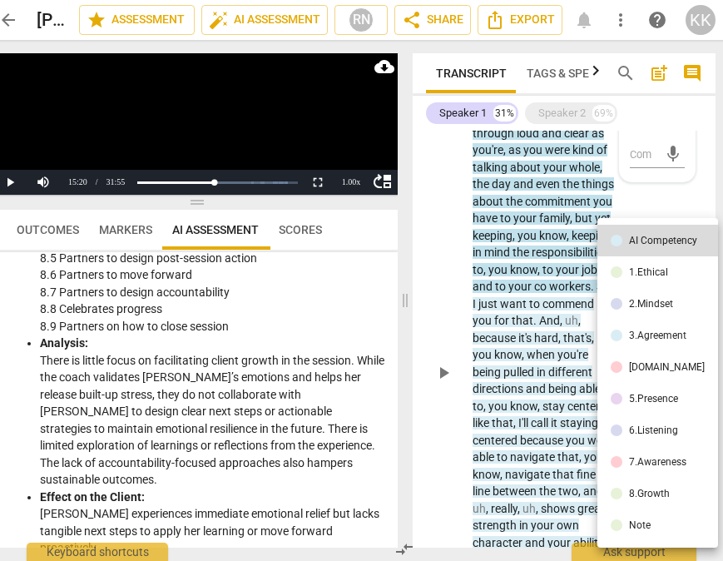
click at [560, 260] on div at bounding box center [361, 280] width 723 height 561
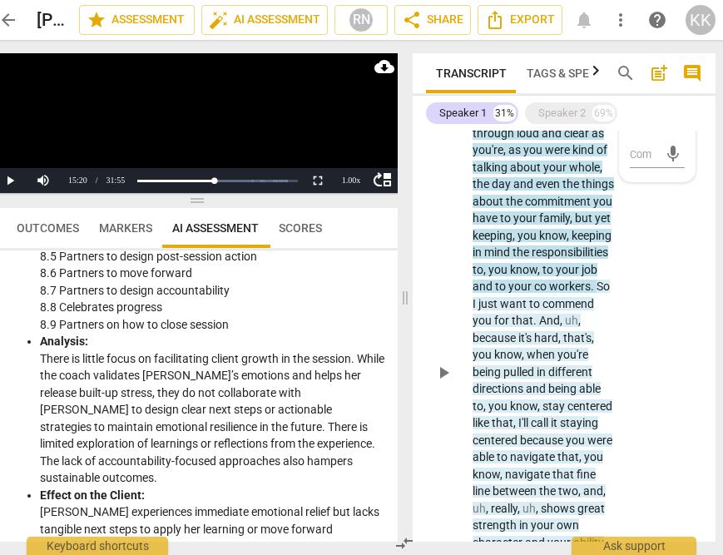
click at [596, 293] on span "So" at bounding box center [602, 286] width 13 height 13
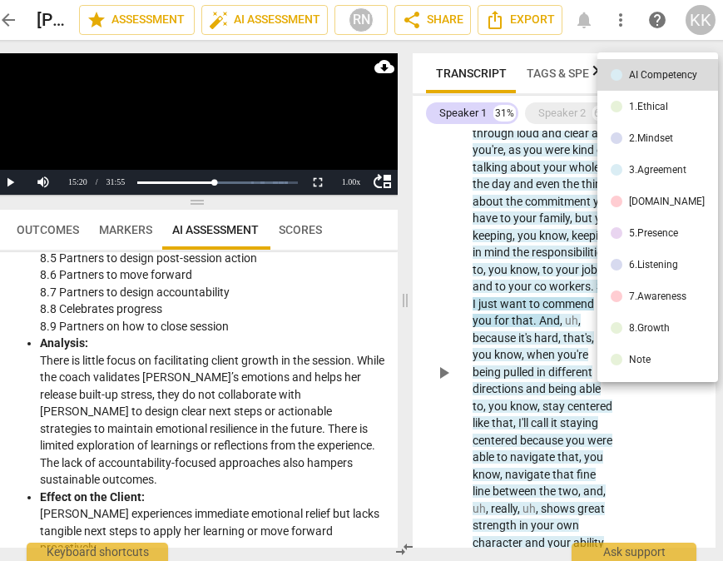
click at [478, 334] on div at bounding box center [361, 280] width 723 height 561
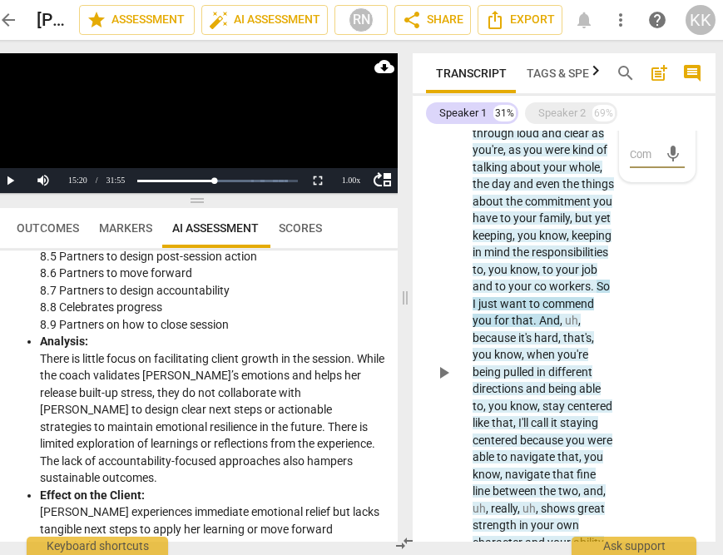
click at [686, 224] on div "S1 play_arrow pause 21:48 + Add competency AI Competencies keyboard_arrow_right…" at bounding box center [564, 358] width 303 height 637
click at [444, 363] on span "play_arrow" at bounding box center [443, 373] width 20 height 20
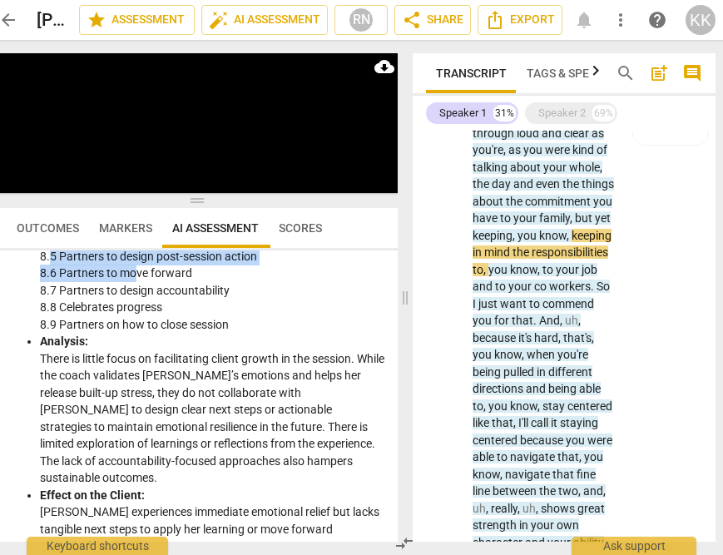
scroll to position [3051, 0]
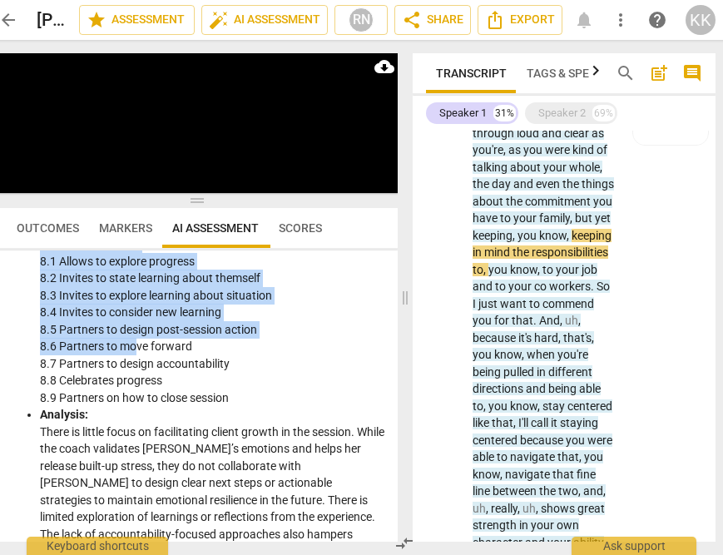
click at [0, 242] on div "Play Video move_up Pause Current Time 22:01 / Duration Time 31:55 Loaded : 0% P…" at bounding box center [192, 297] width 424 height 515
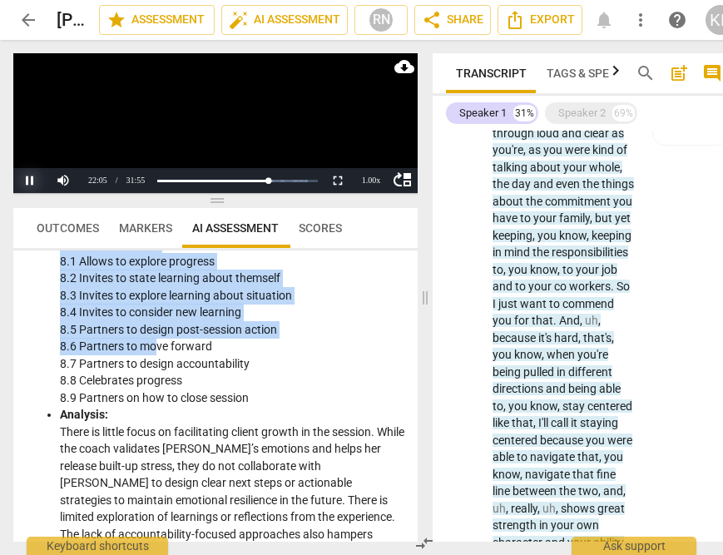
click at [24, 186] on button "Pause" at bounding box center [29, 180] width 33 height 25
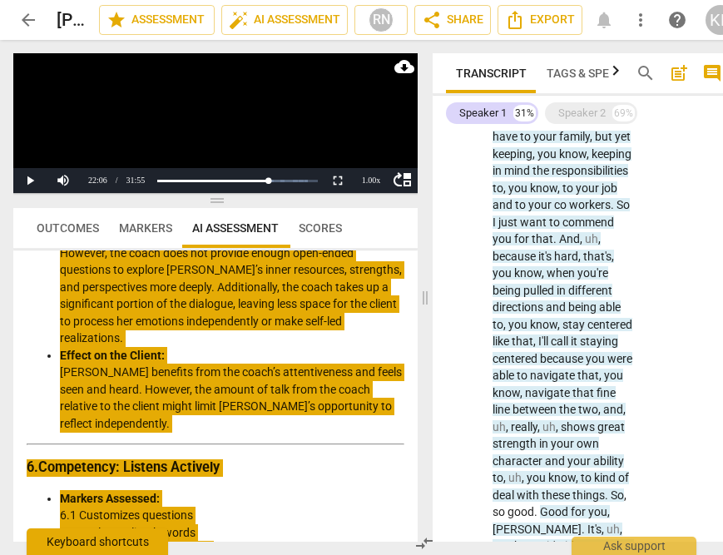
scroll to position [1813, 0]
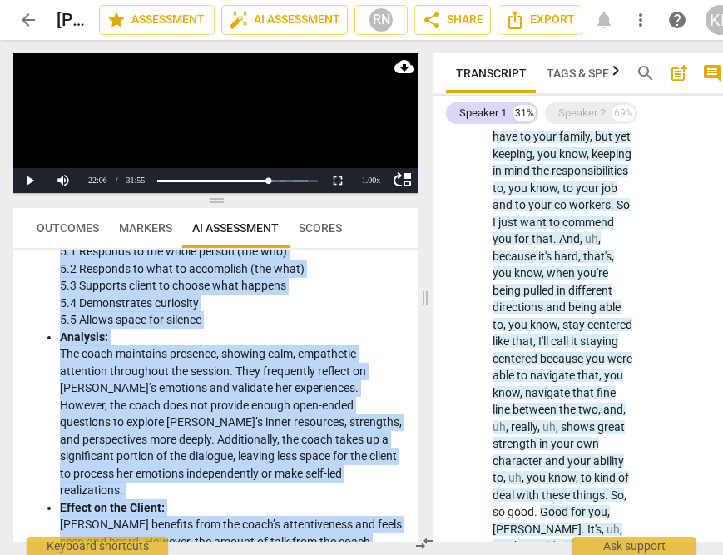
click at [355, 460] on li "Analysis: The coach maintains presence, showing calm, empathetic attention thro…" at bounding box center [232, 414] width 344 height 171
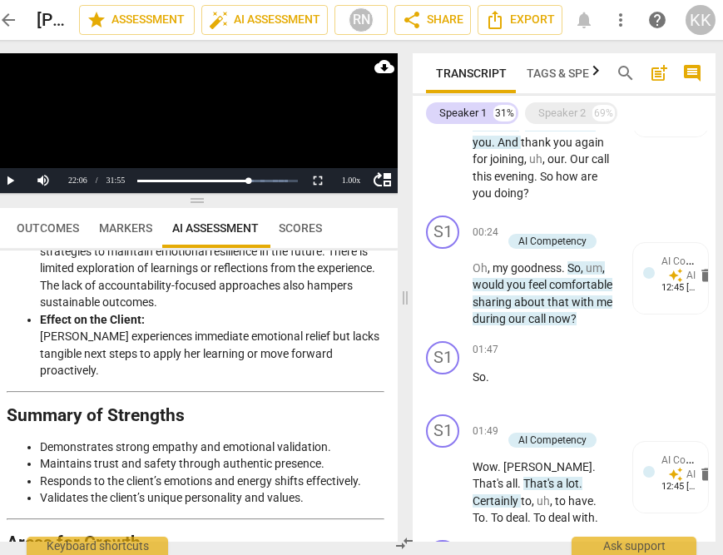
scroll to position [0, 0]
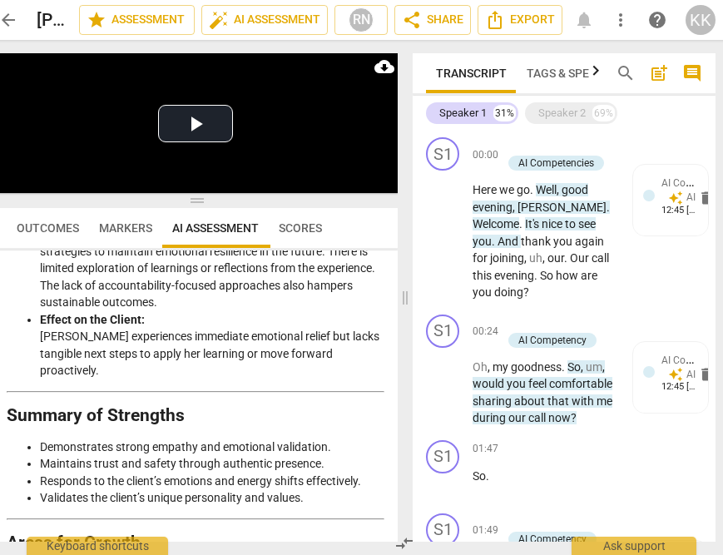
click at [215, 473] on li "Responds to the client’s emotions and energy shifts effectively." at bounding box center [212, 481] width 344 height 17
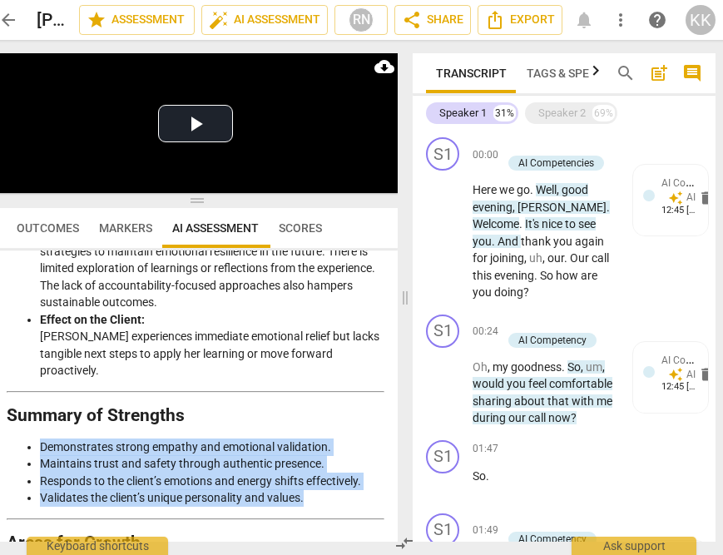
drag, startPoint x: 312, startPoint y: 486, endPoint x: 16, endPoint y: 435, distance: 300.5
click at [15, 438] on ul "Demonstrates strong empathy and emotional validation. Maintains trust and safet…" at bounding box center [196, 472] width 378 height 68
copy ul "Demonstrates strong empathy and emotional validation. Maintains trust and safet…"
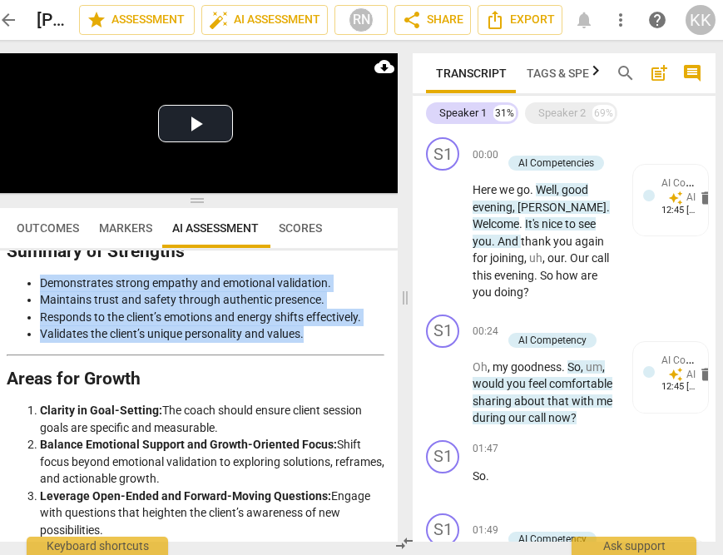
scroll to position [3451, 0]
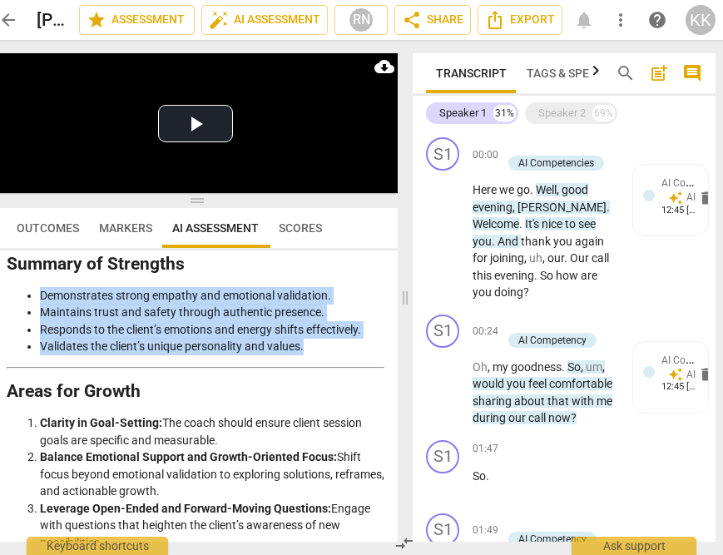
drag, startPoint x: 275, startPoint y: 450, endPoint x: 17, endPoint y: 414, distance: 260.4
click at [16, 414] on ol "Clarity in Goal-Setting: The coach should ensure client session goals are speci…" at bounding box center [196, 508] width 378 height 188
copy ol "Clarity in Goal-Setting: The coach should ensure client session goals are speci…"
